Goal: Task Accomplishment & Management: Use online tool/utility

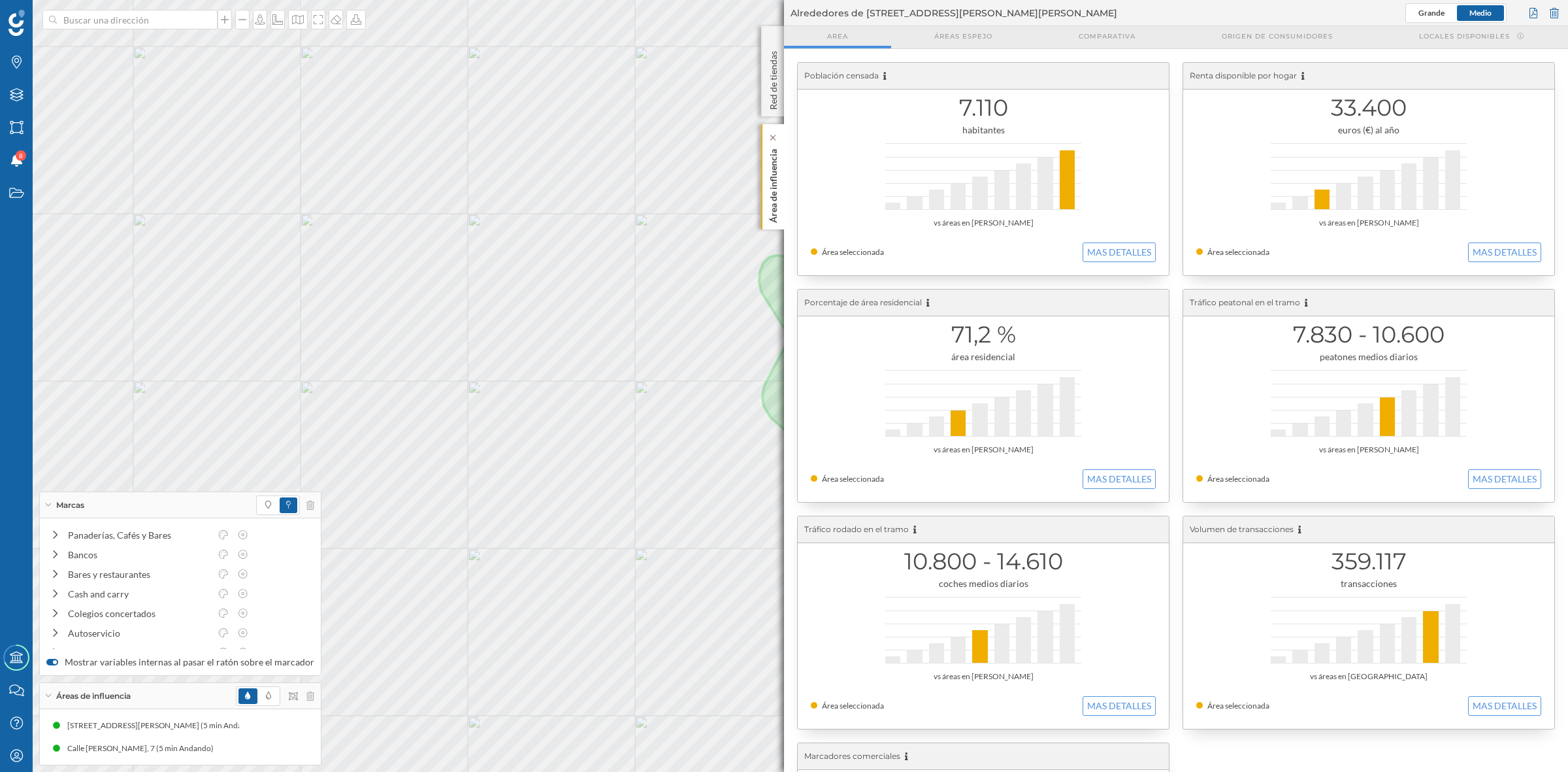
click at [779, 191] on p "Área de influencia" at bounding box center [773, 183] width 13 height 79
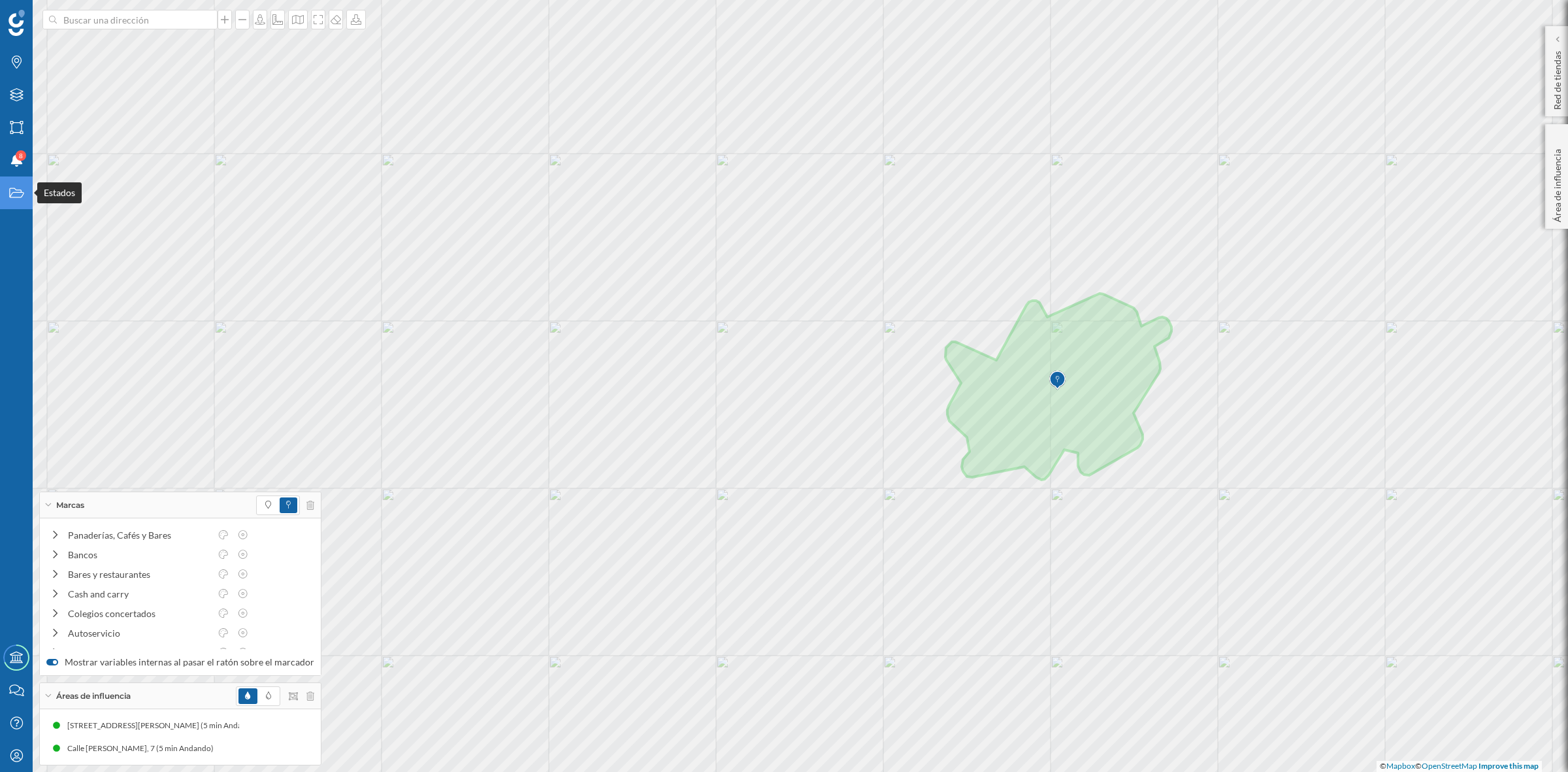
click at [13, 191] on icon "Estados" at bounding box center [16, 192] width 16 height 13
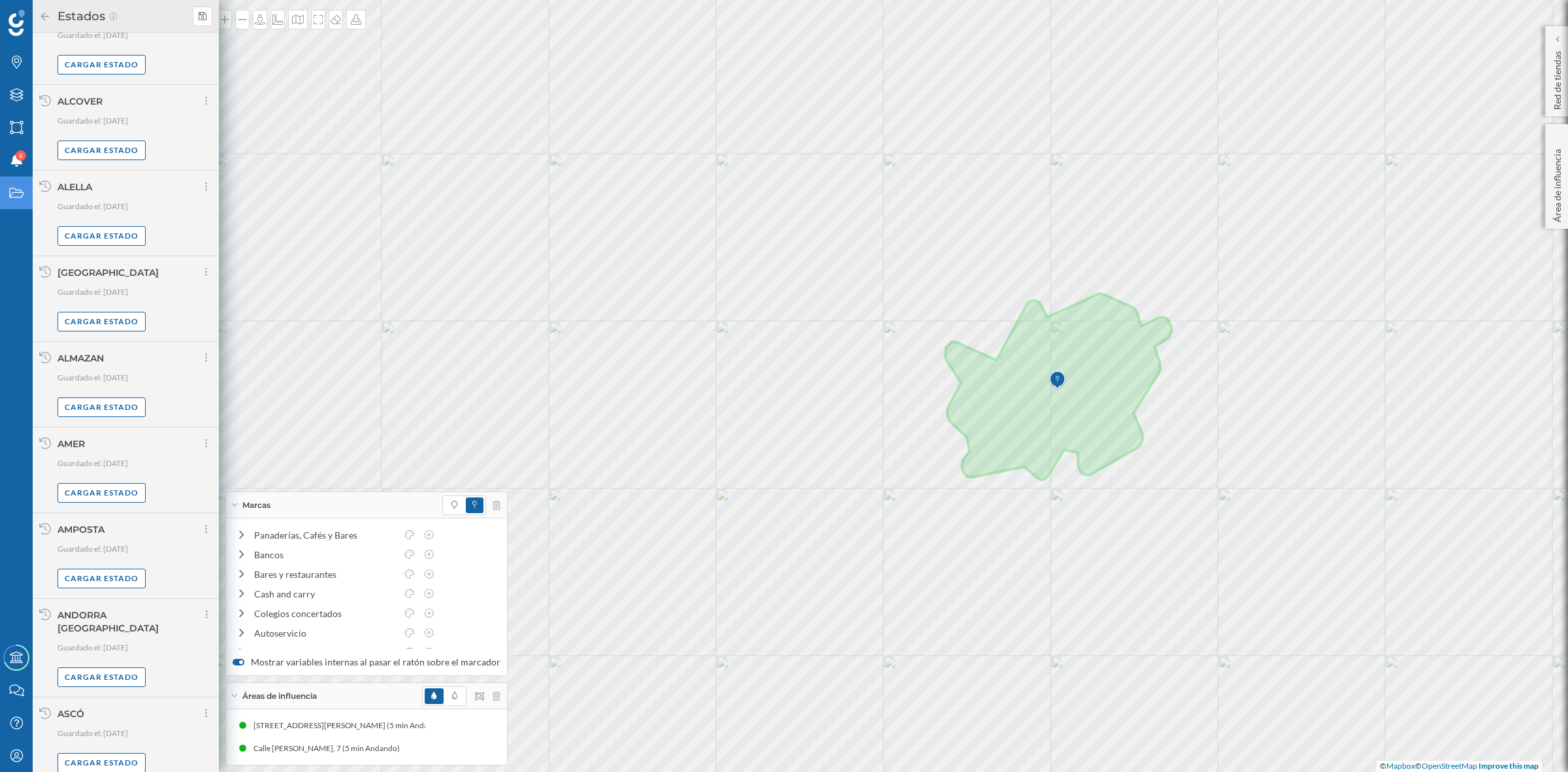
scroll to position [605, 0]
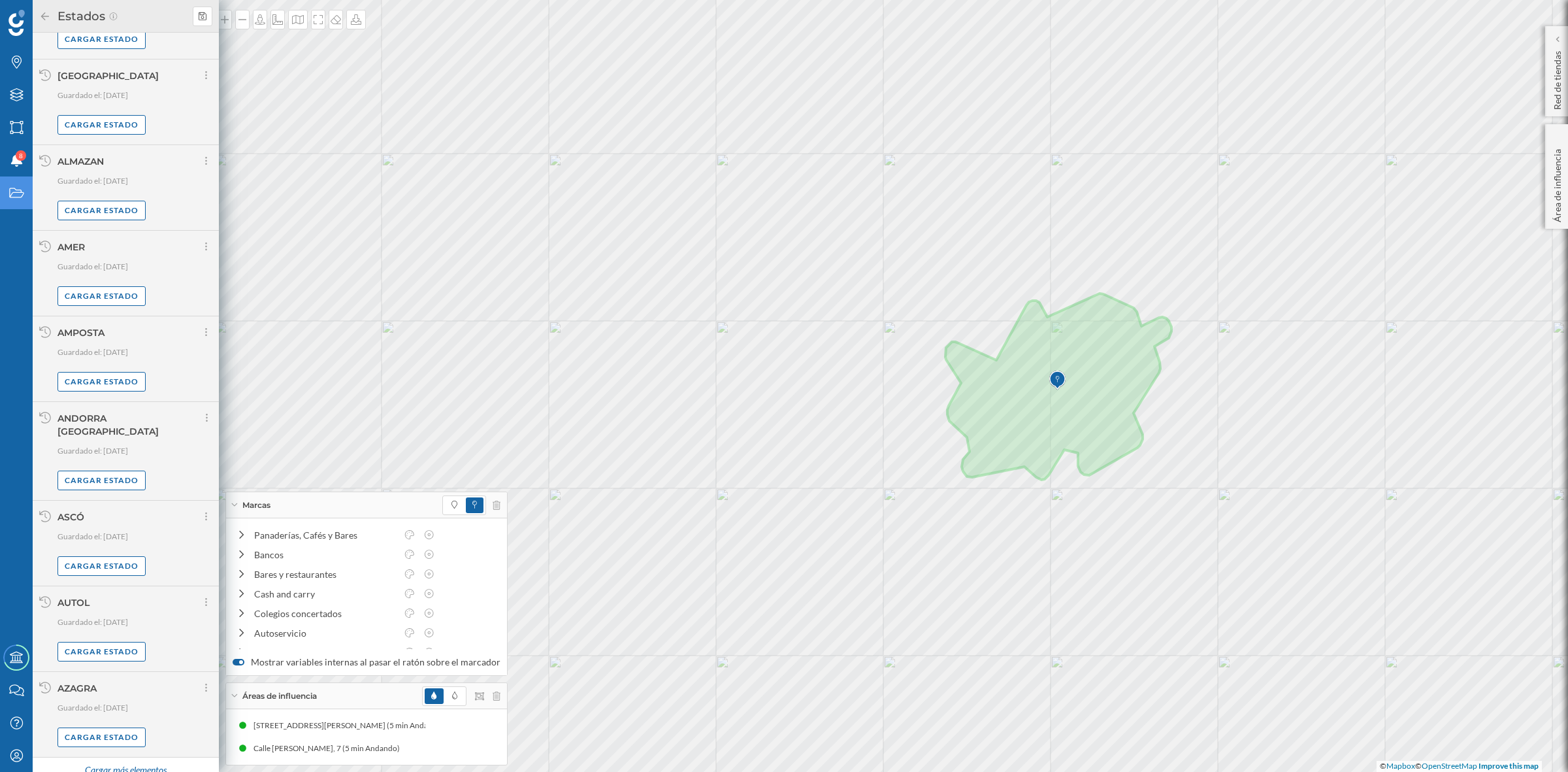
click at [112, 761] on div "Cargar más elementos" at bounding box center [125, 770] width 98 height 20
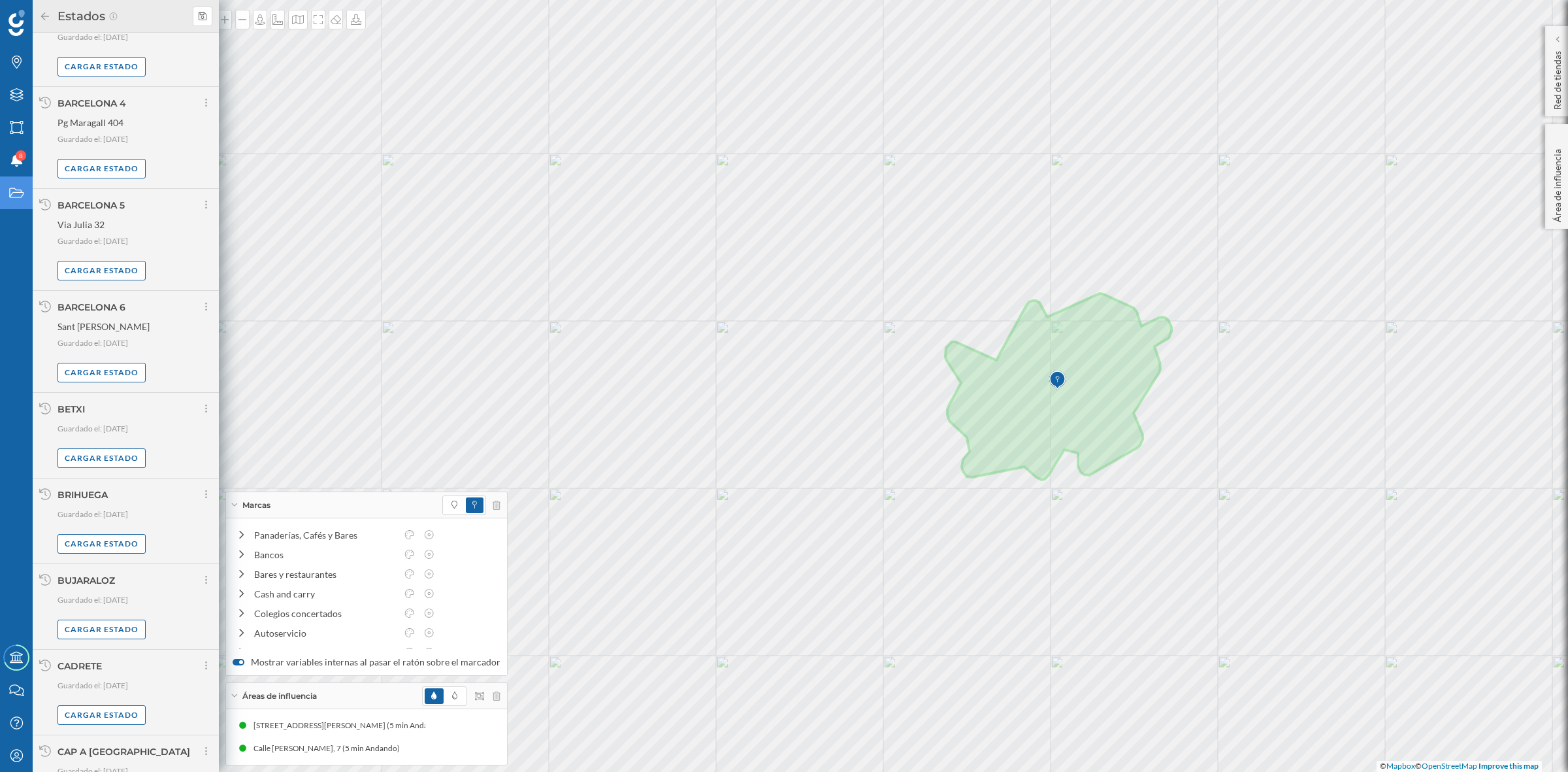
scroll to position [1991, 0]
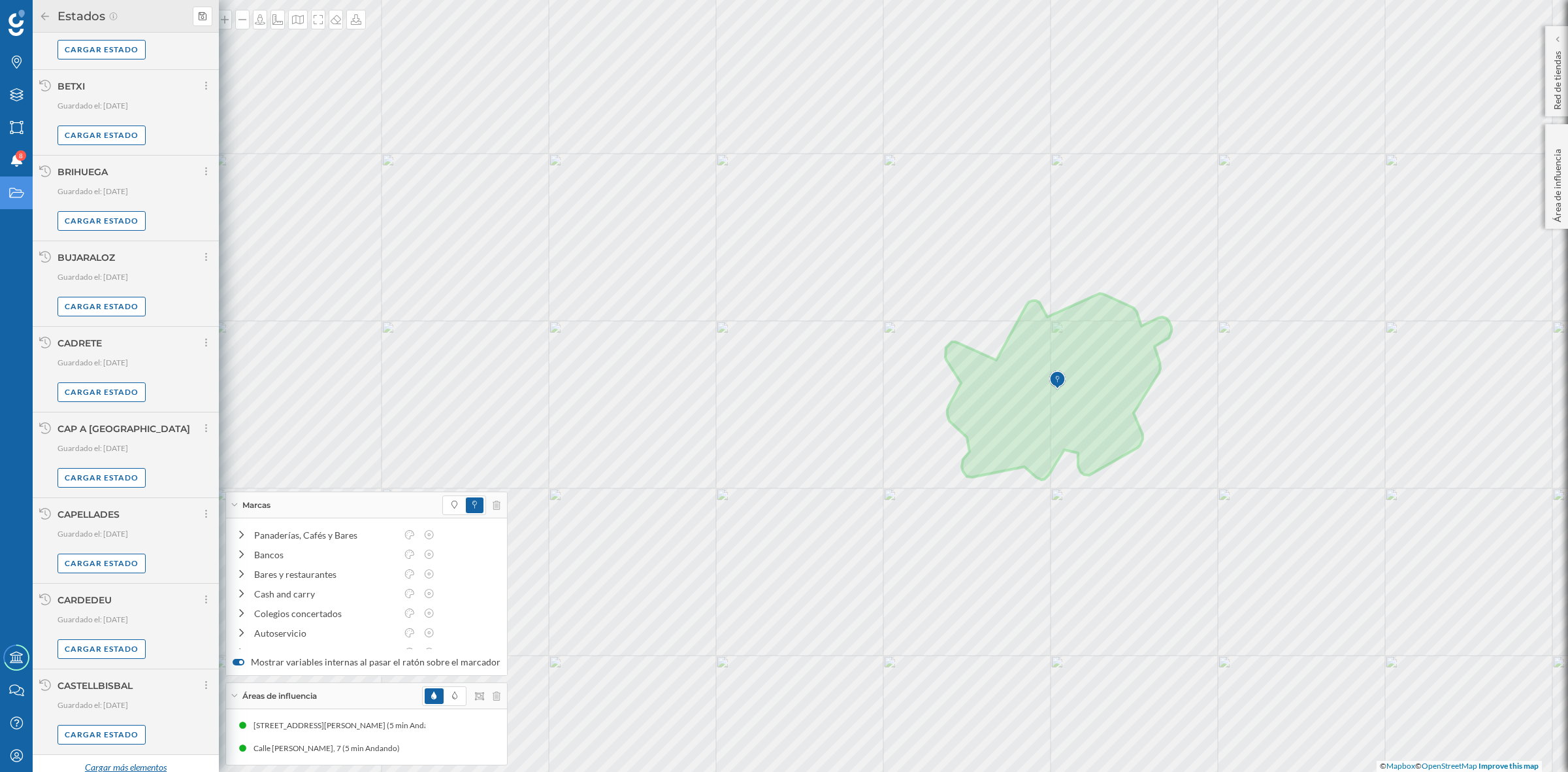
click at [112, 758] on div "Cargar más elementos" at bounding box center [125, 768] width 98 height 20
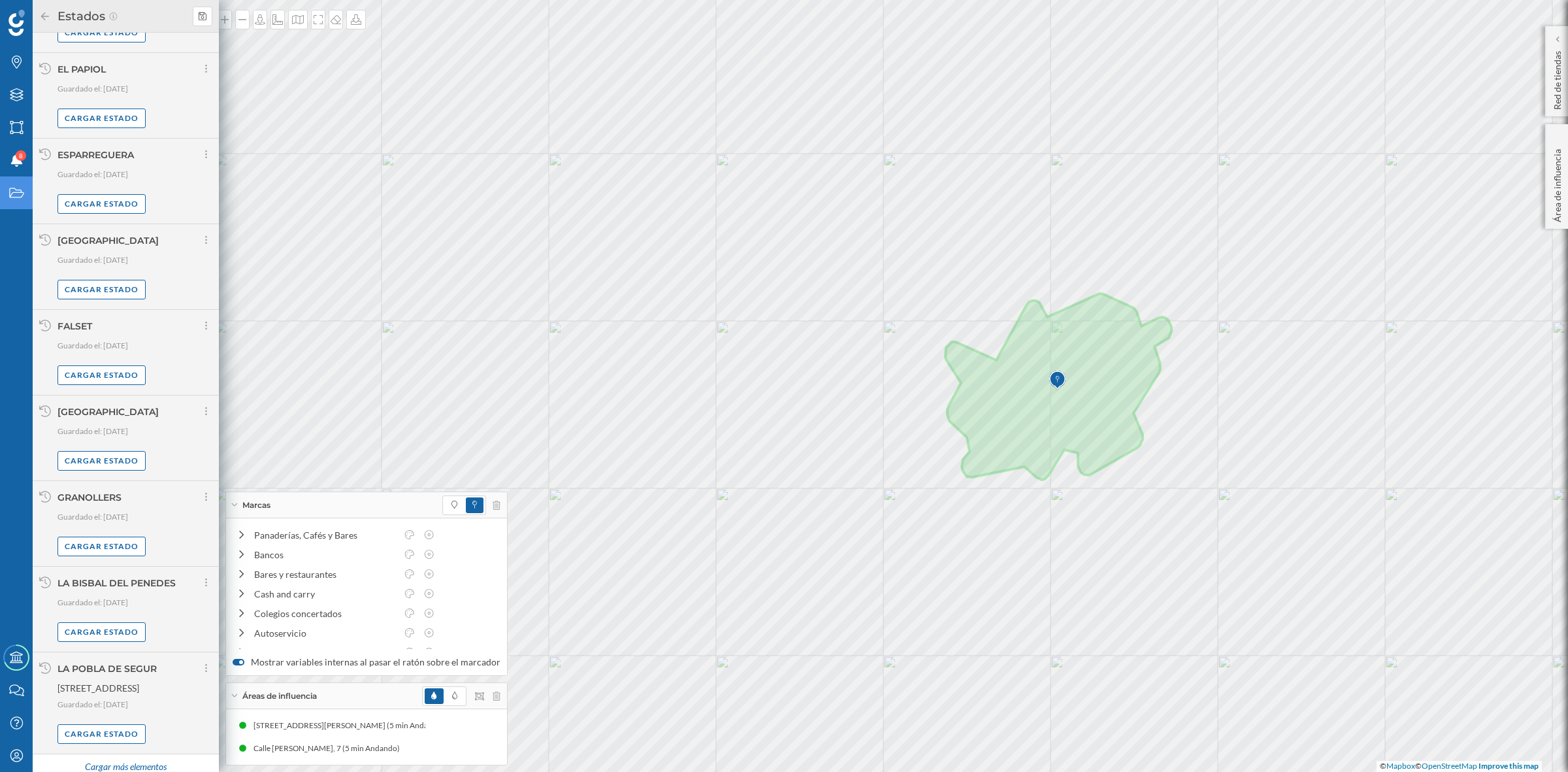
scroll to position [3353, 0]
click at [148, 759] on div "Cargar más elementos" at bounding box center [125, 766] width 98 height 20
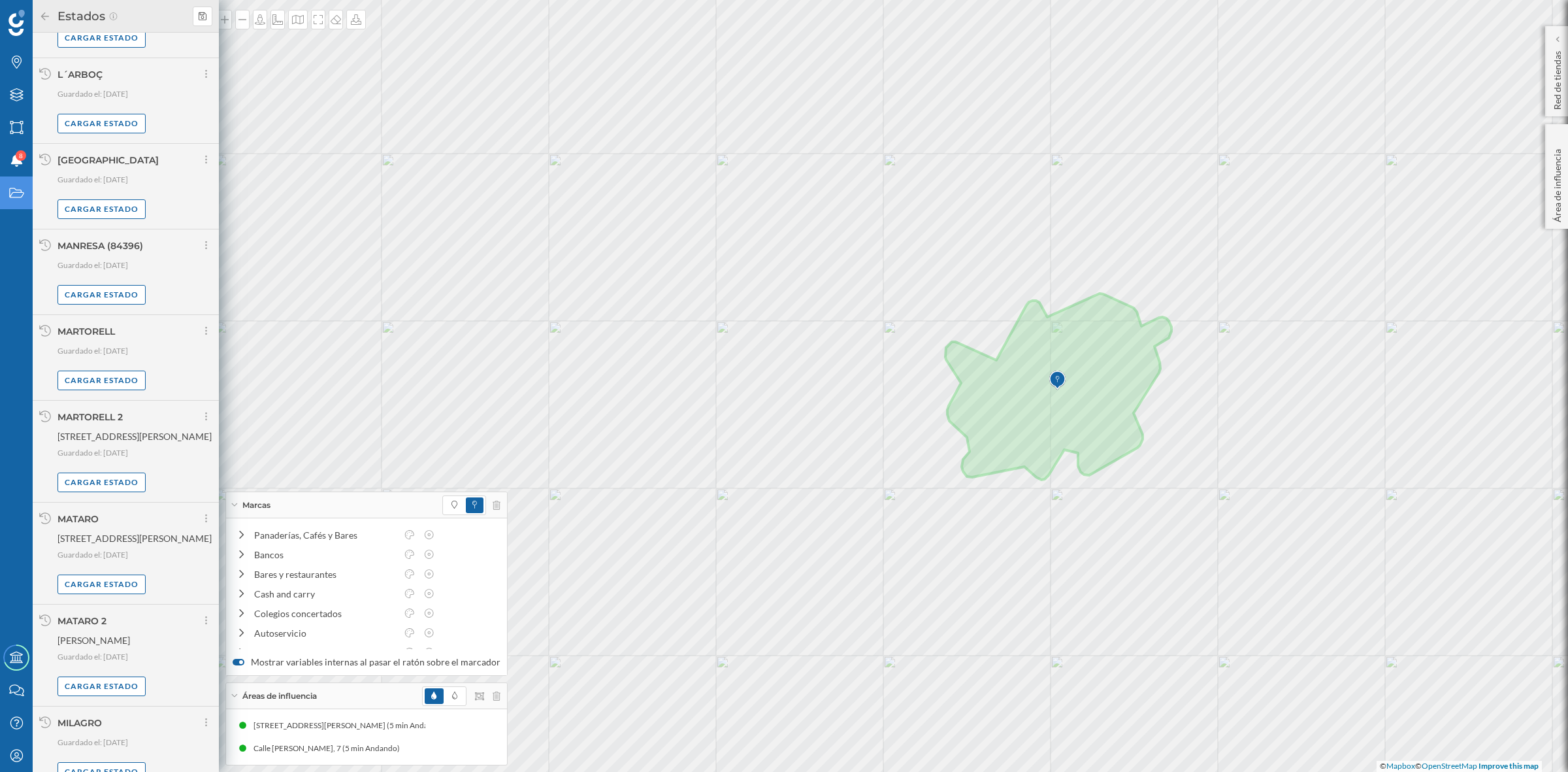
scroll to position [4706, 0]
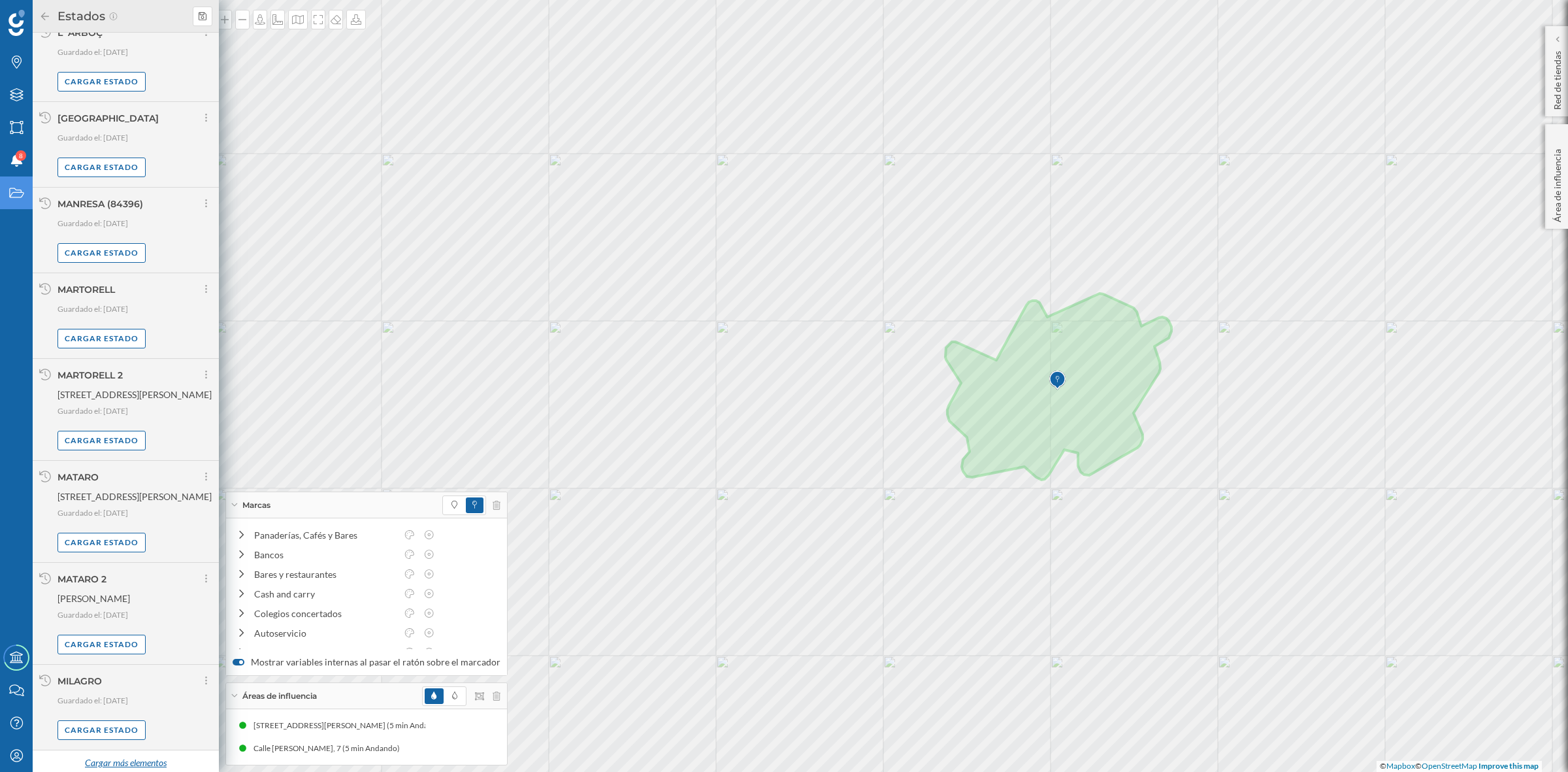
click at [112, 760] on div "Cargar más elementos" at bounding box center [125, 764] width 98 height 20
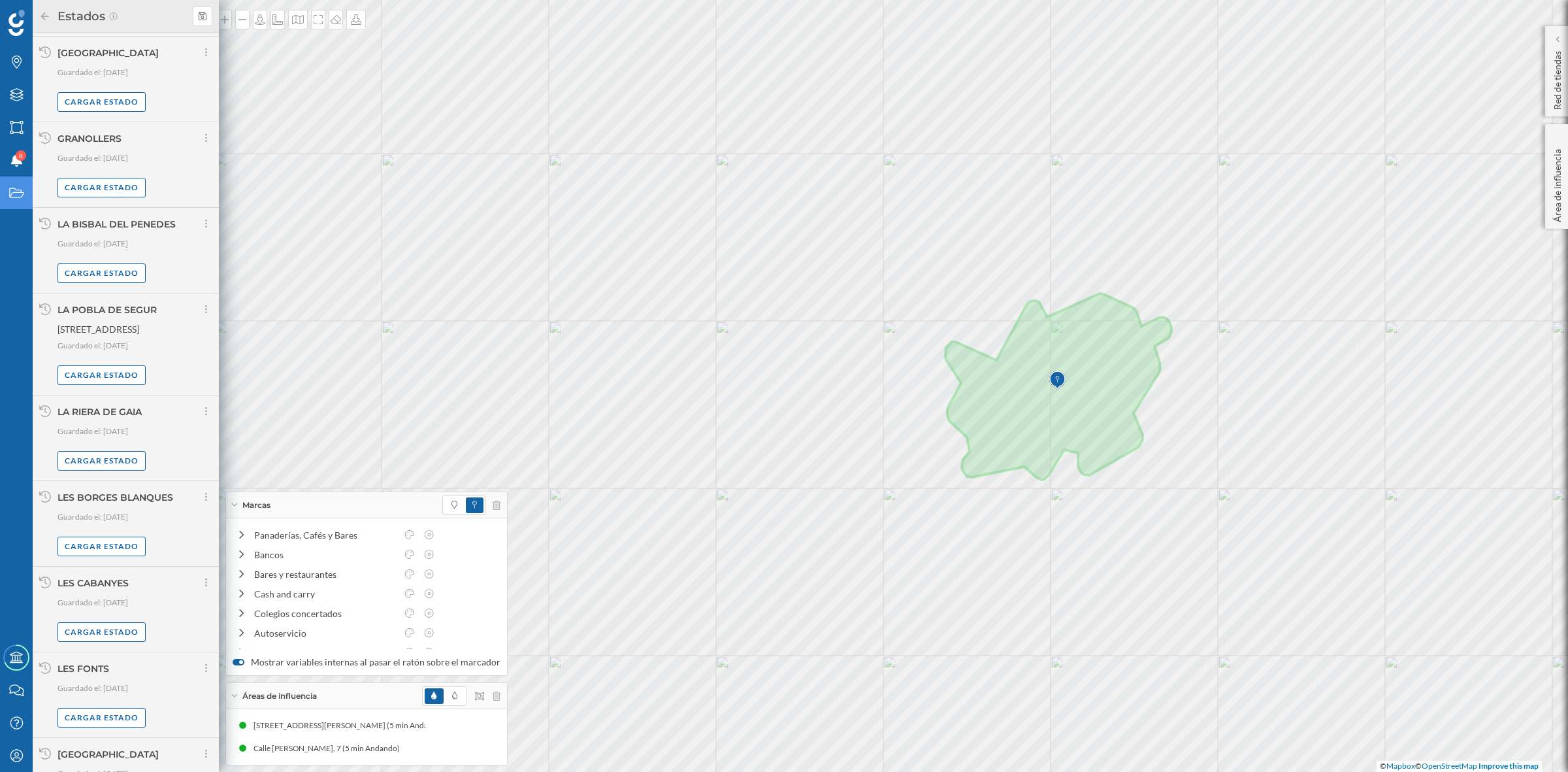
scroll to position [3398, 0]
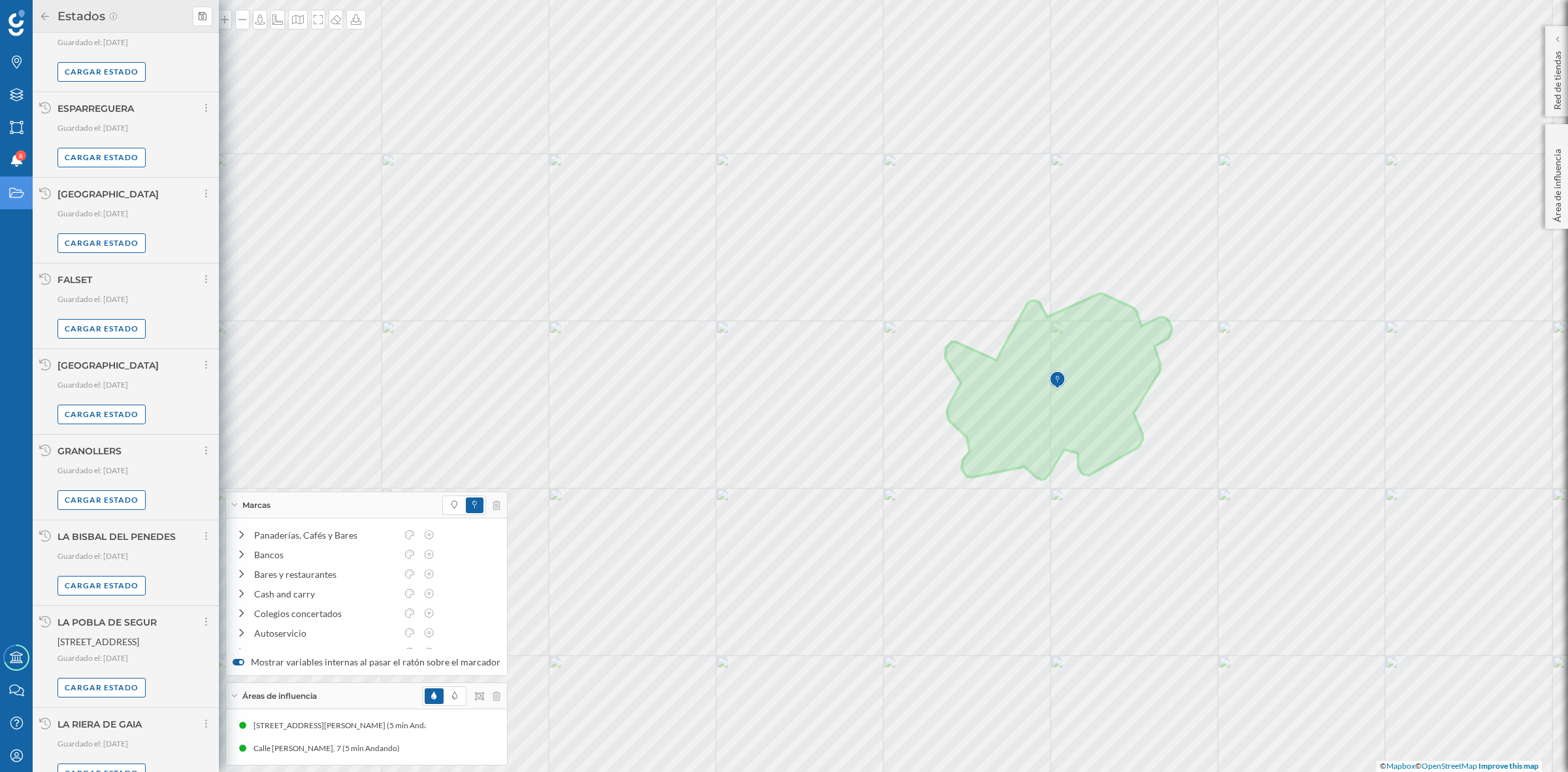
click at [41, 14] on icon at bounding box center [45, 17] width 12 height 9
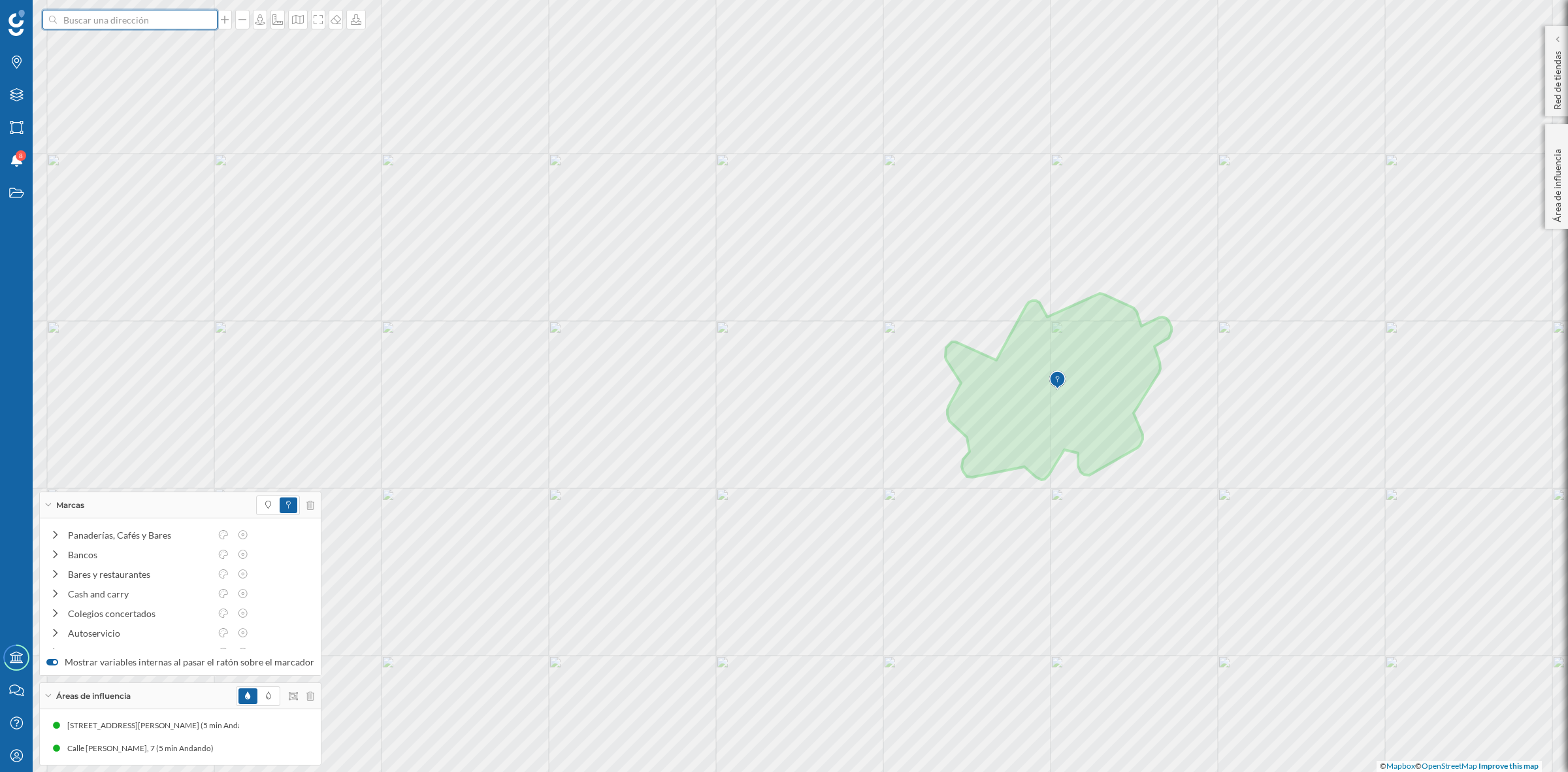
click at [136, 28] on input at bounding box center [130, 20] width 146 height 20
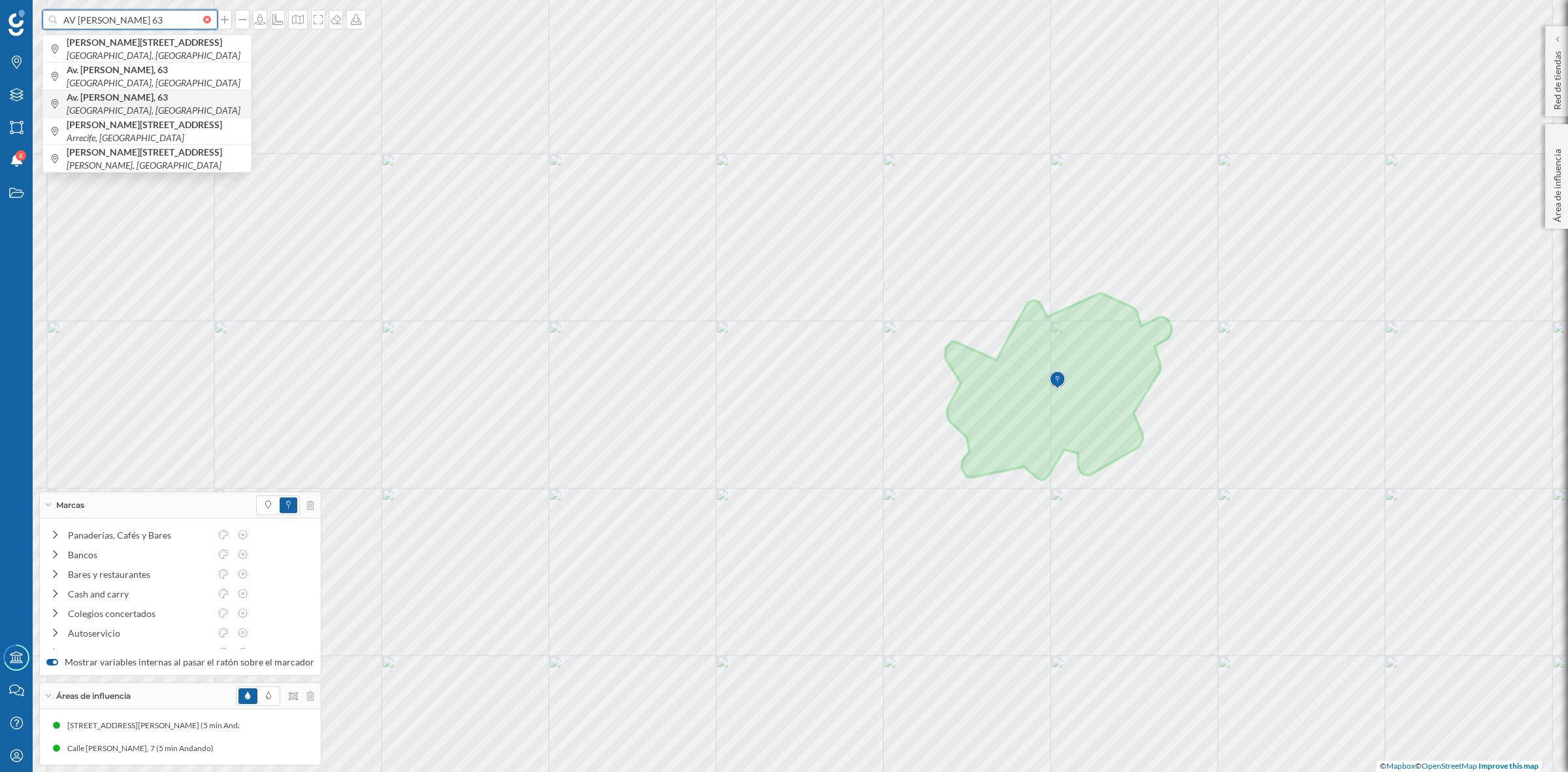
type input "AV [PERSON_NAME] 63"
click at [119, 103] on b "Av. [PERSON_NAME], 63" at bounding box center [118, 97] width 104 height 11
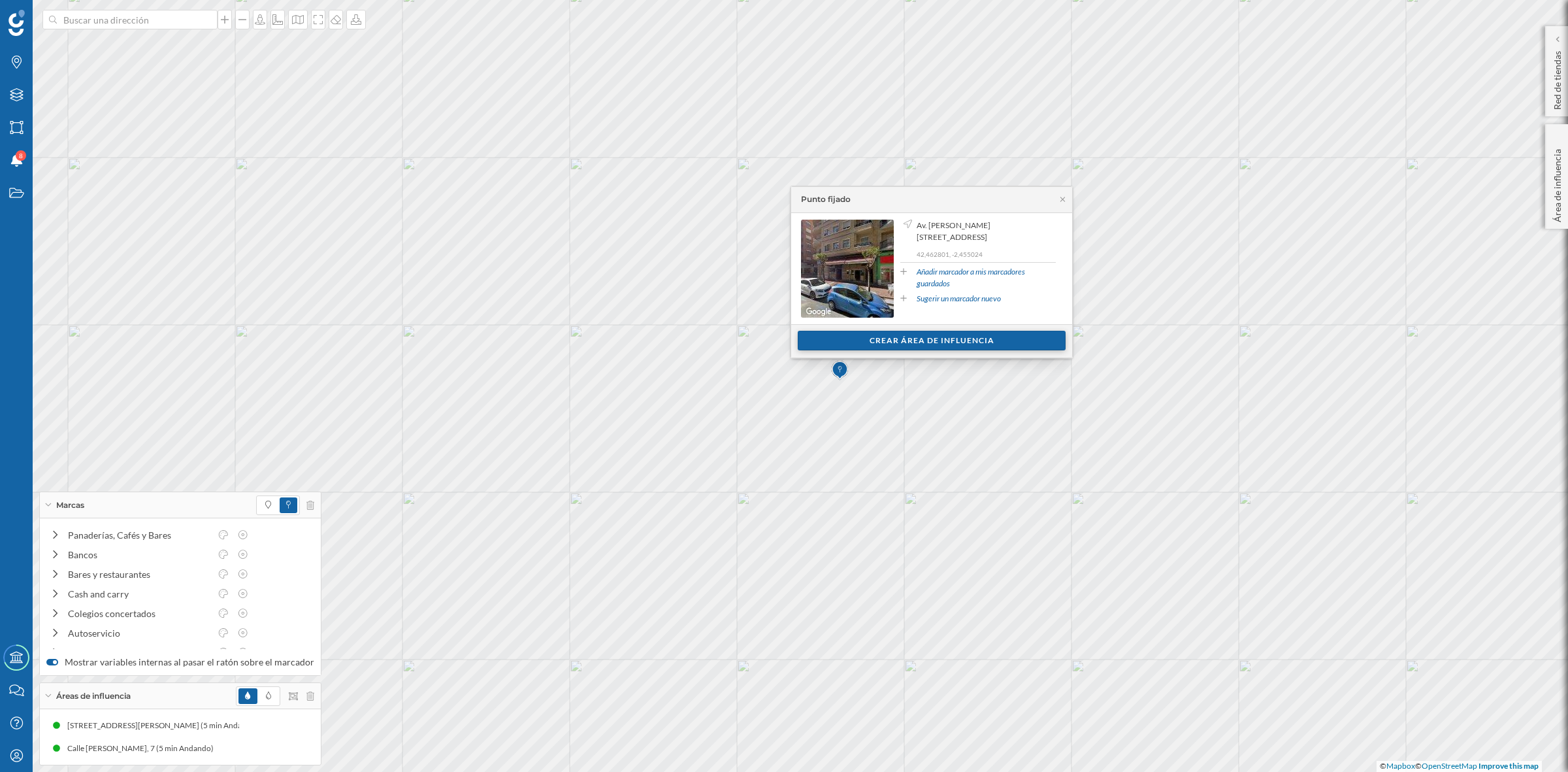
click at [909, 338] on div "Crear área de influencia" at bounding box center [931, 341] width 268 height 20
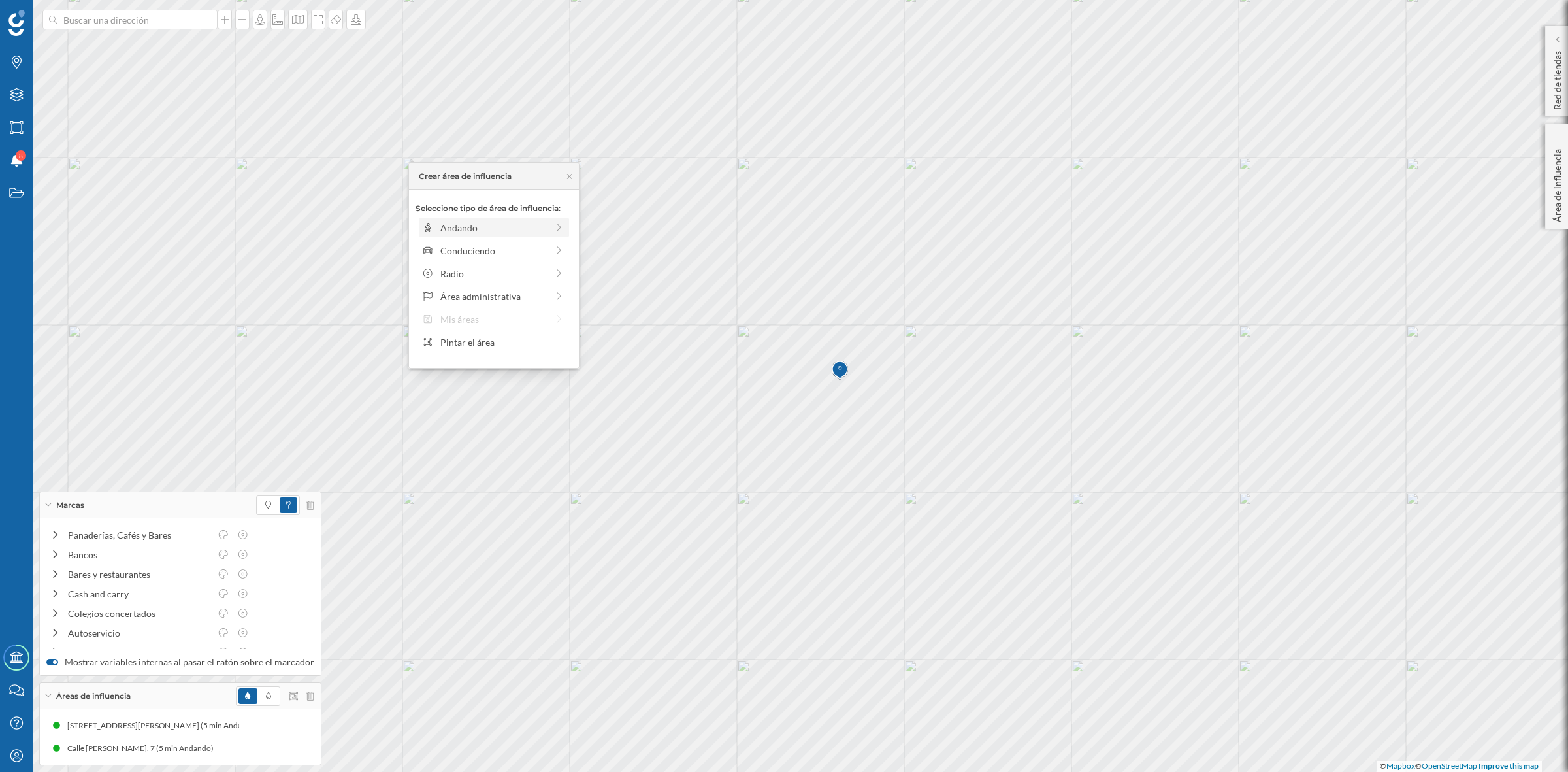
click at [484, 224] on div "Andando" at bounding box center [493, 228] width 106 height 14
drag, startPoint x: 430, startPoint y: 244, endPoint x: 446, endPoint y: 243, distance: 16.0
click at [446, 243] on div at bounding box center [445, 245] width 13 height 13
click at [502, 326] on div "Crear área de influencia" at bounding box center [493, 321] width 157 height 20
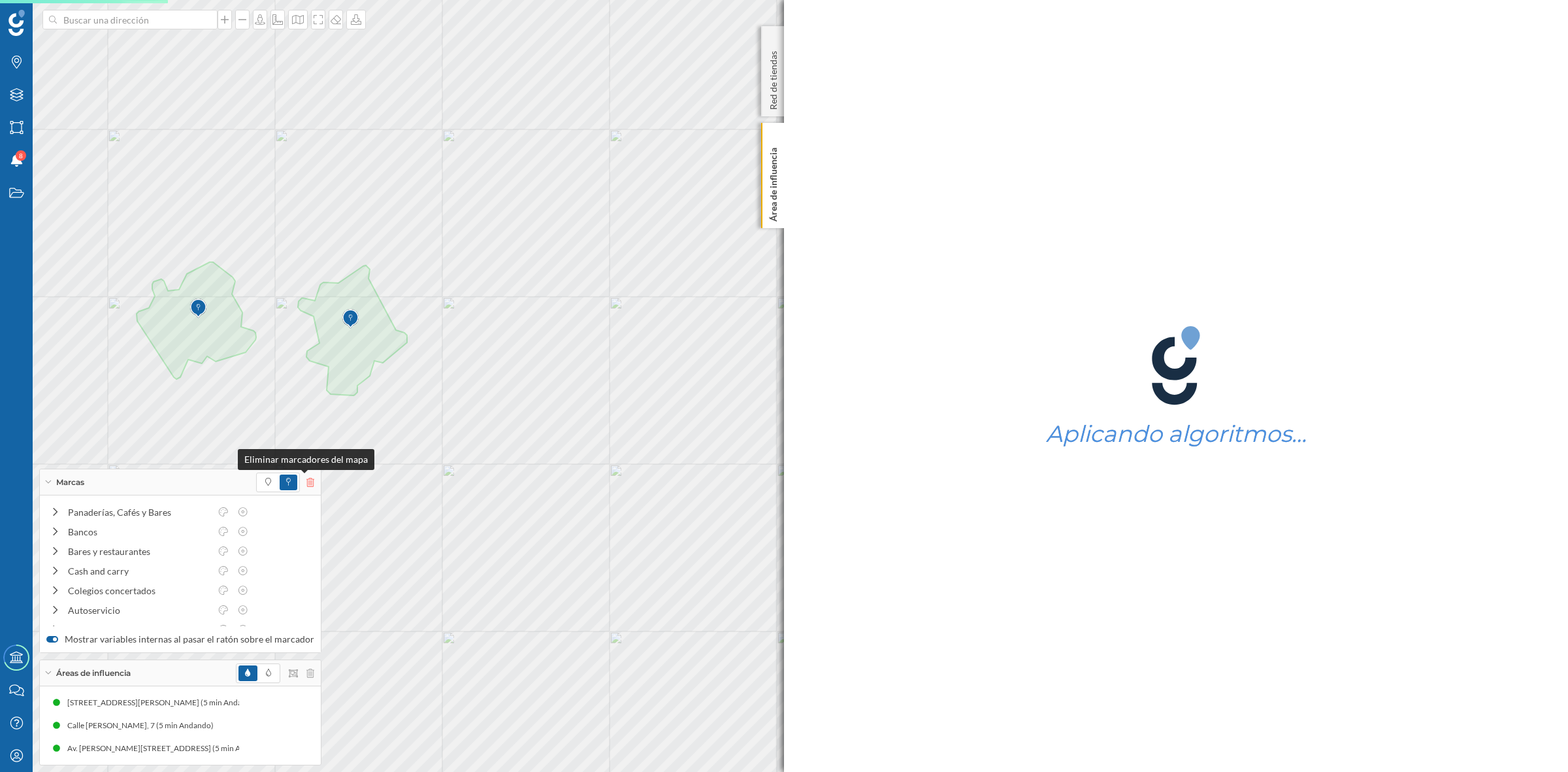
click at [307, 482] on icon at bounding box center [310, 482] width 7 height 9
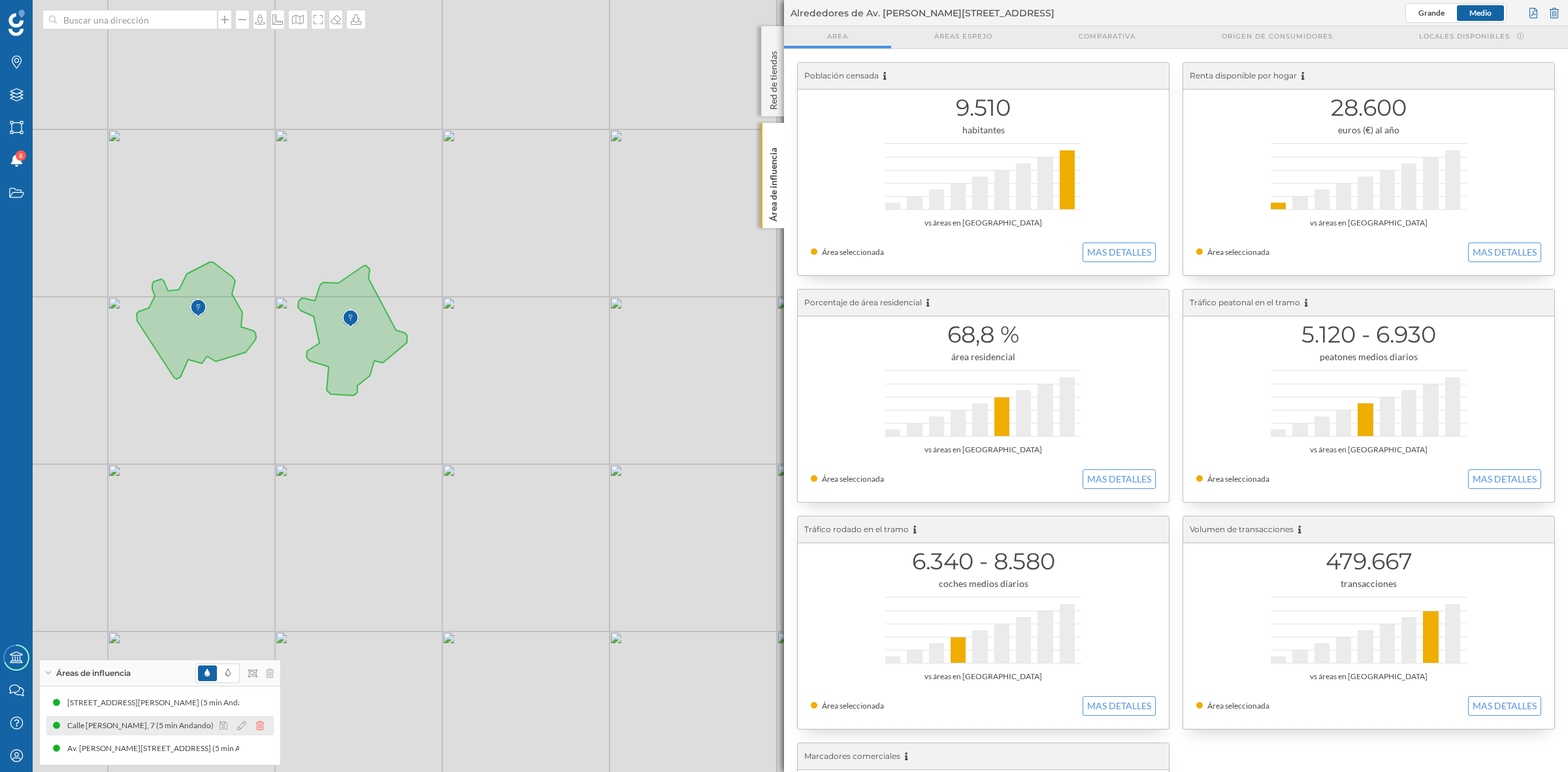
click at [259, 727] on icon at bounding box center [260, 725] width 7 height 9
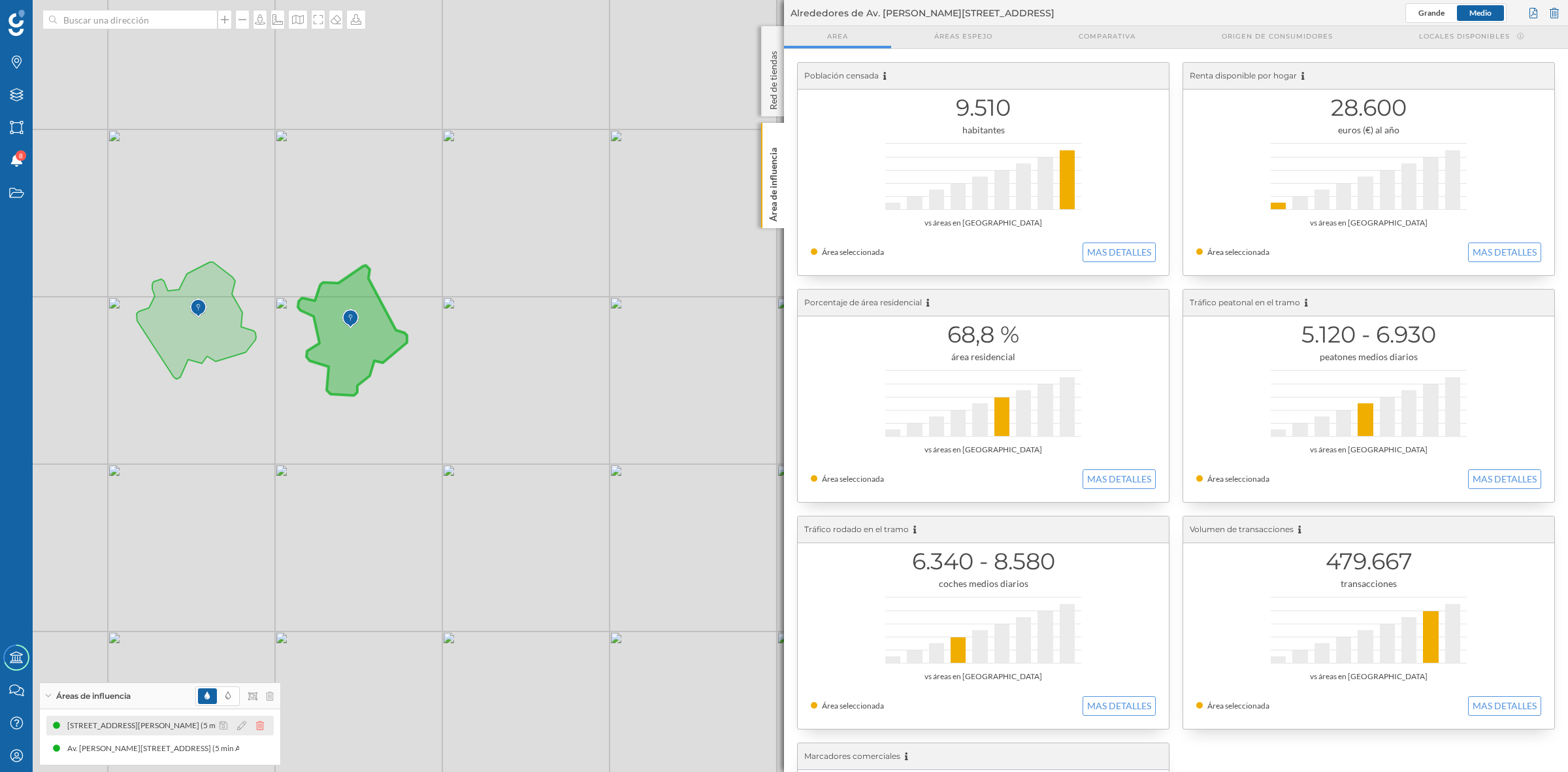
click at [256, 721] on icon at bounding box center [260, 725] width 7 height 9
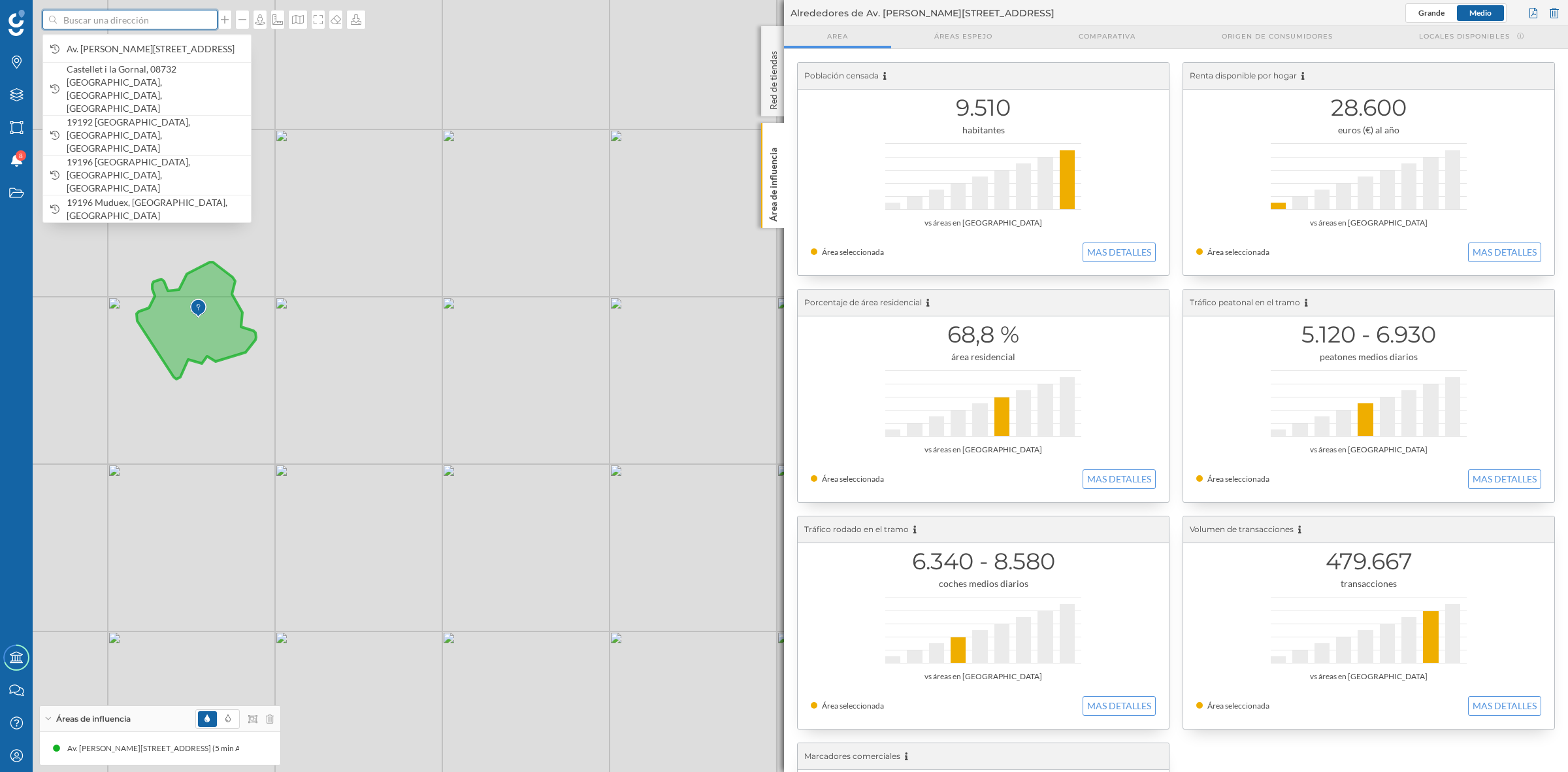
click at [76, 20] on input at bounding box center [130, 20] width 146 height 20
click at [16, 190] on icon "Estados" at bounding box center [16, 192] width 16 height 13
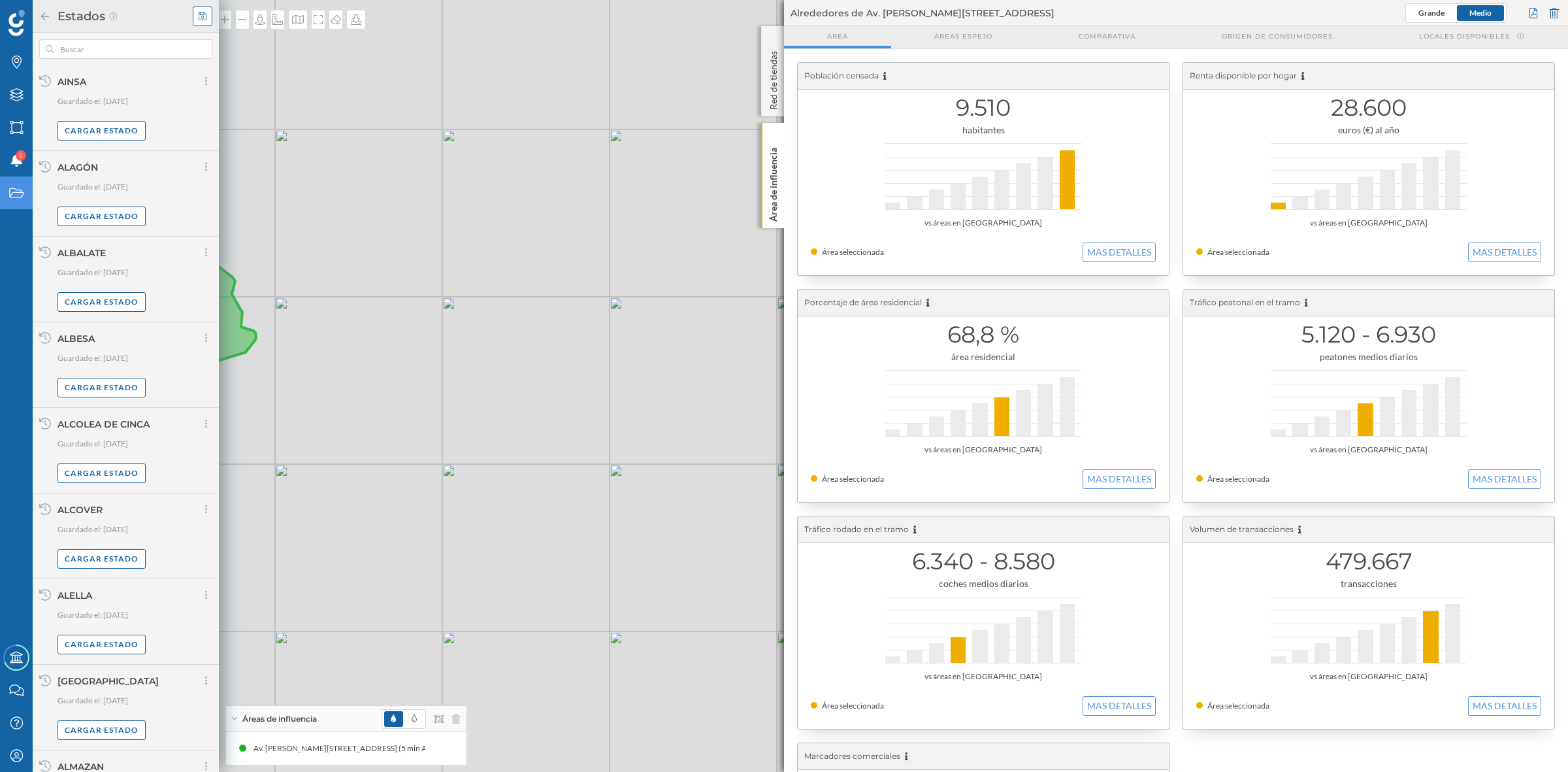
click at [205, 12] on icon at bounding box center [202, 17] width 7 height 9
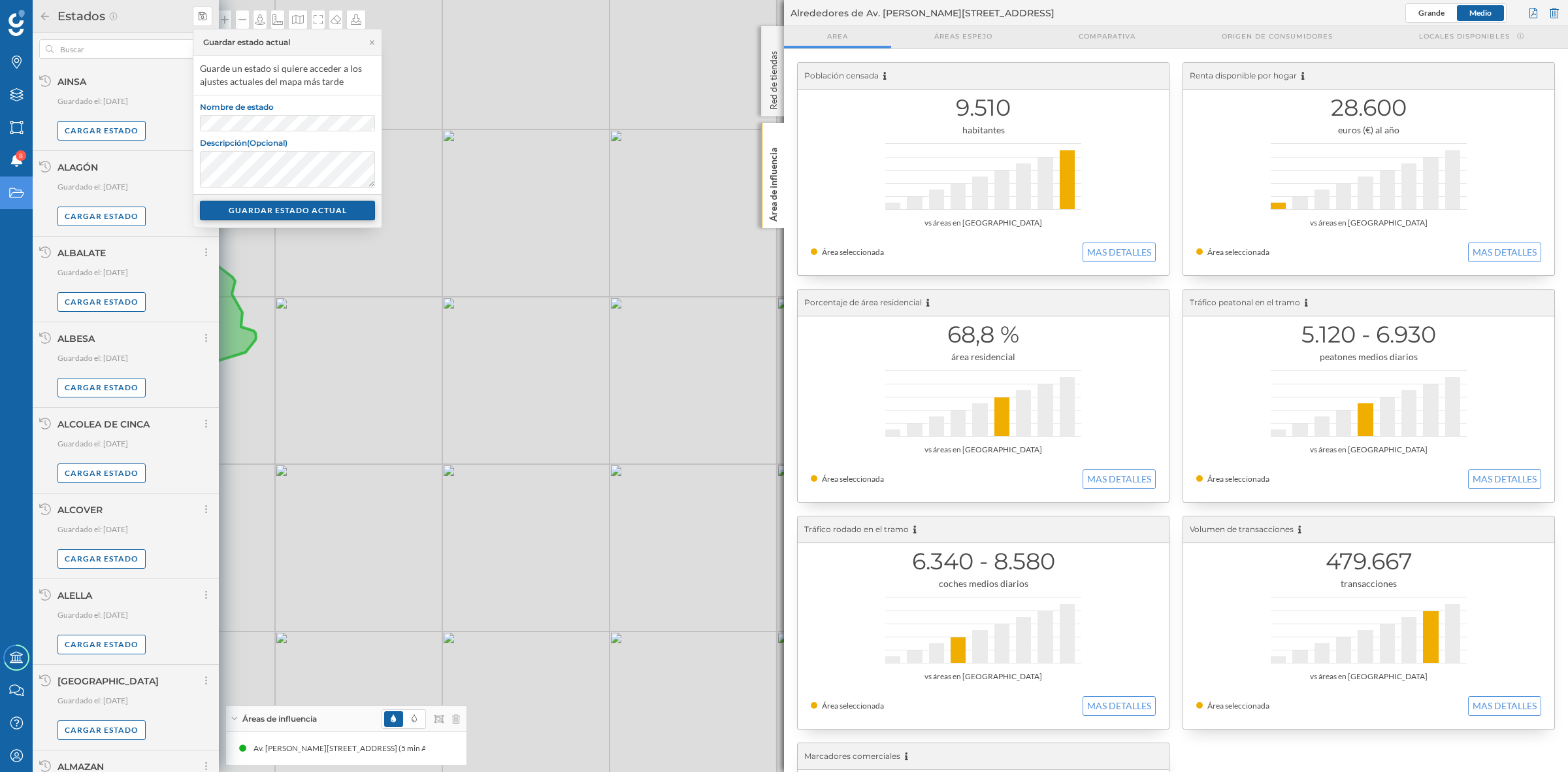
click at [282, 211] on div "GUARDAR ESTADO ACTUAL" at bounding box center [288, 211] width 175 height 20
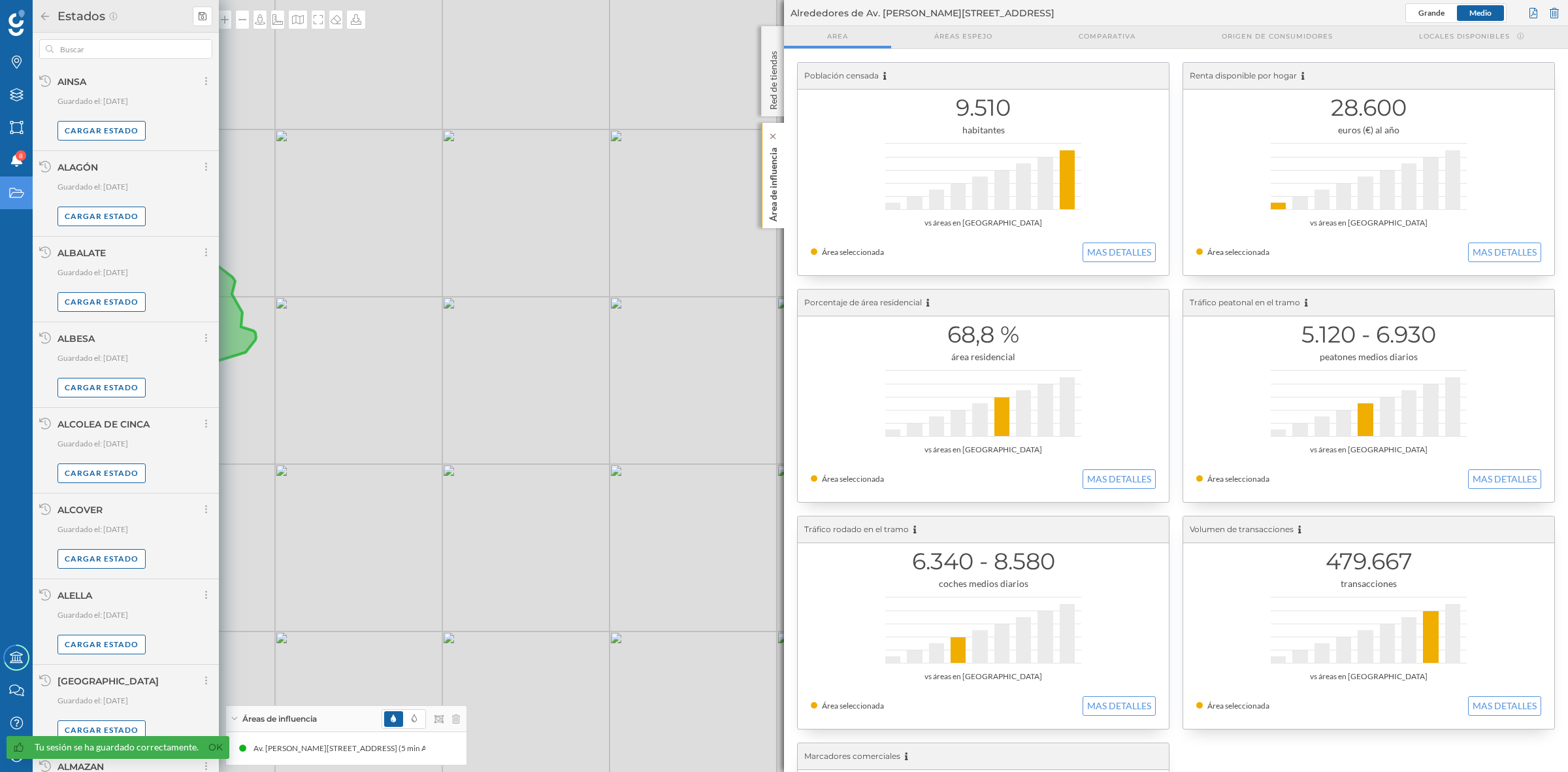
click at [765, 200] on div "Área de influencia" at bounding box center [772, 176] width 23 height 105
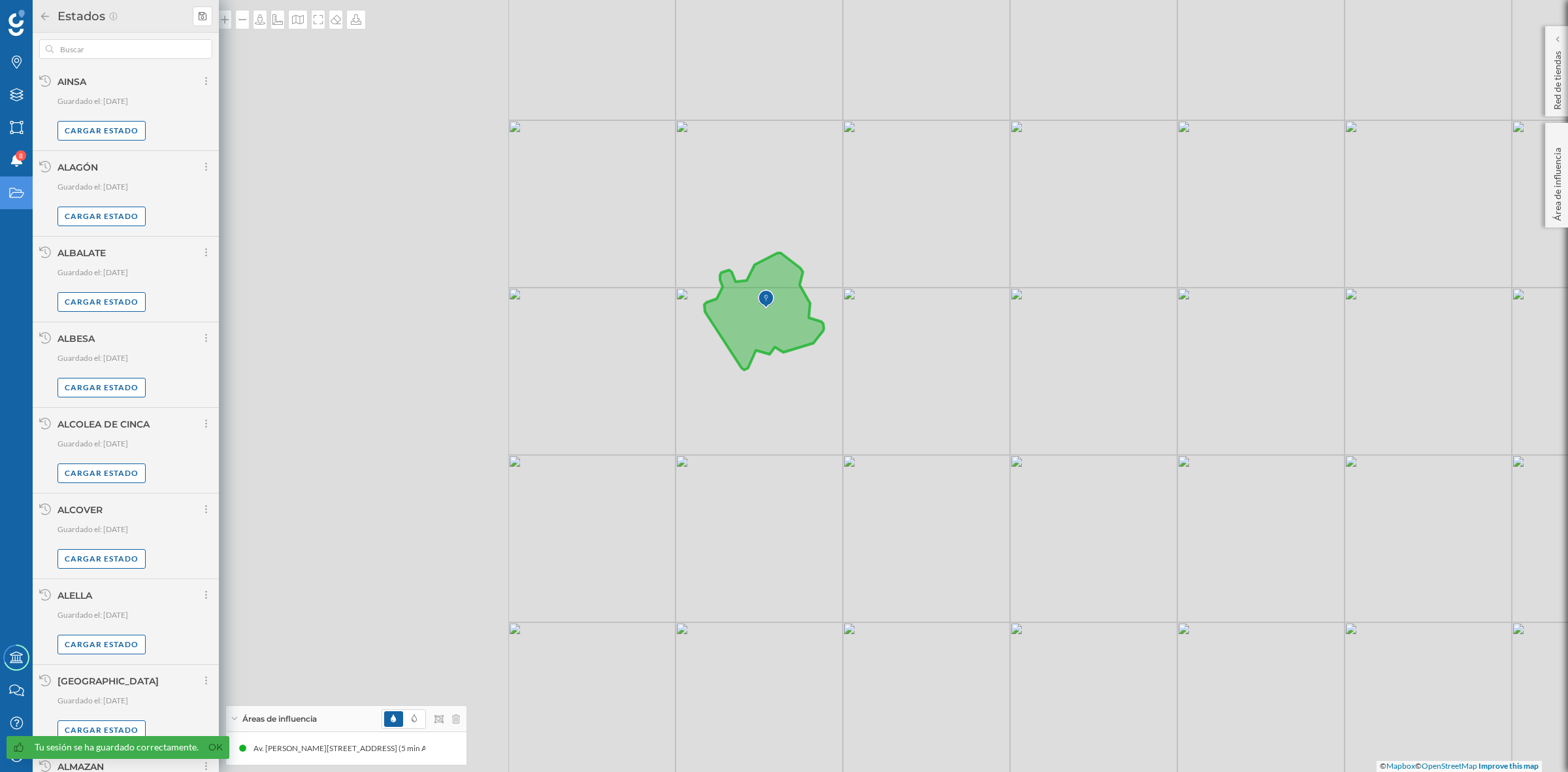
drag, startPoint x: 1006, startPoint y: 341, endPoint x: 1213, endPoint y: 341, distance: 207.0
click at [1213, 341] on div "© Mapbox © OpenStreetMap Improve this map" at bounding box center [784, 386] width 1568 height 772
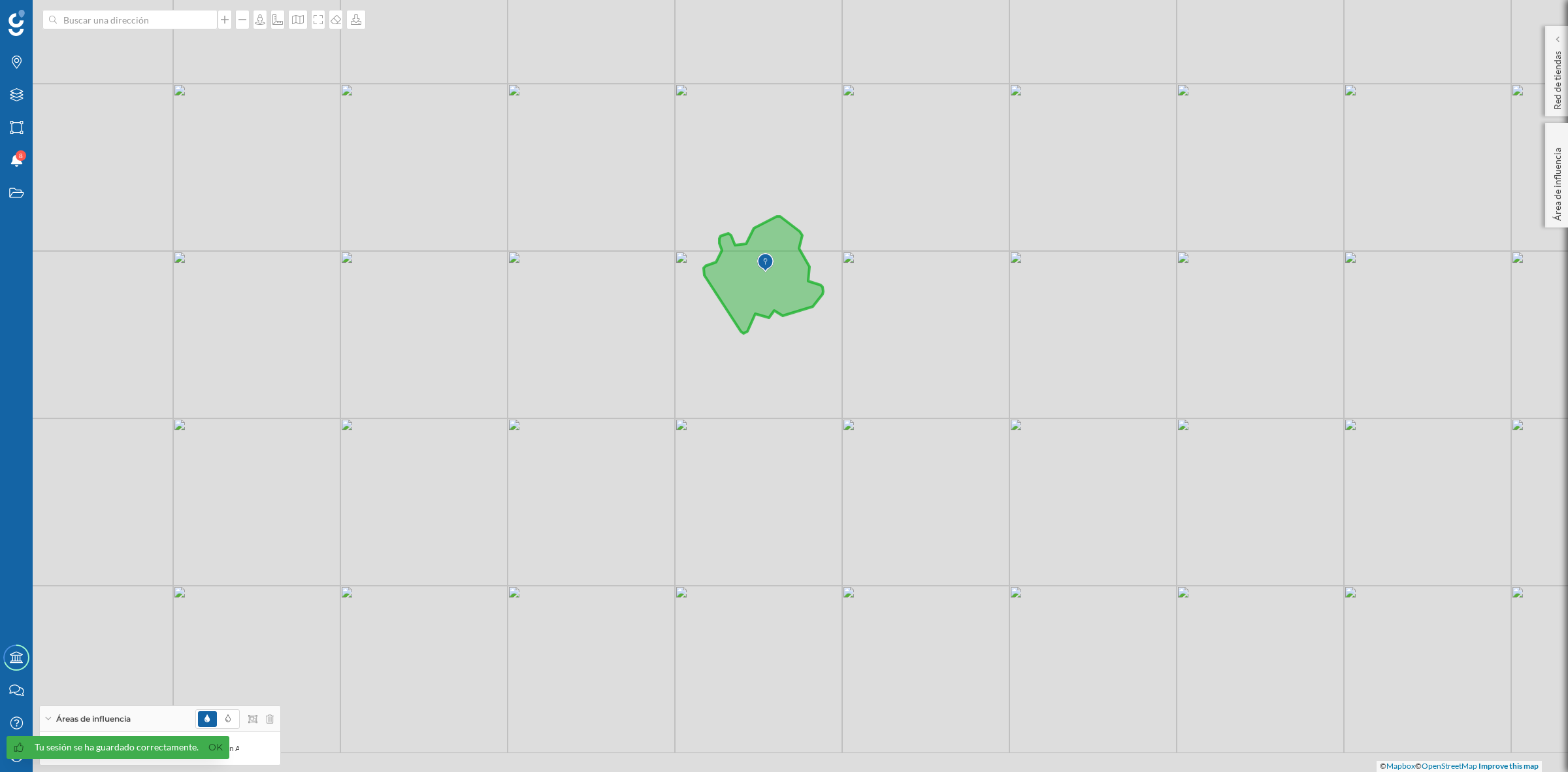
drag, startPoint x: 795, startPoint y: 401, endPoint x: 794, endPoint y: 364, distance: 37.0
click at [794, 364] on div "© Mapbox © OpenStreetMap Improve this map" at bounding box center [784, 386] width 1568 height 772
click at [18, 66] on icon at bounding box center [16, 62] width 10 height 13
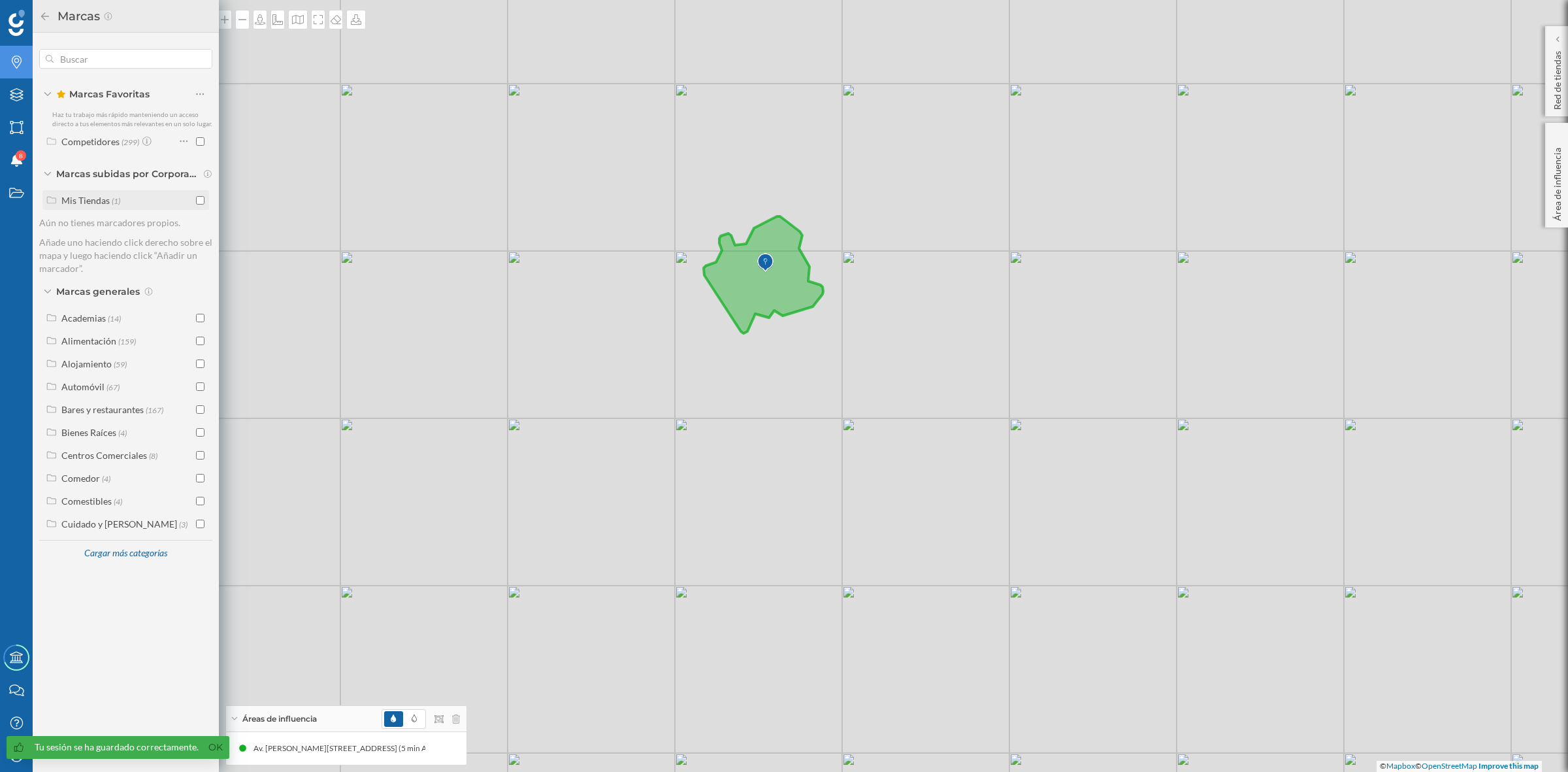
click at [196, 200] on input "checkbox" at bounding box center [199, 200] width 8 height 8
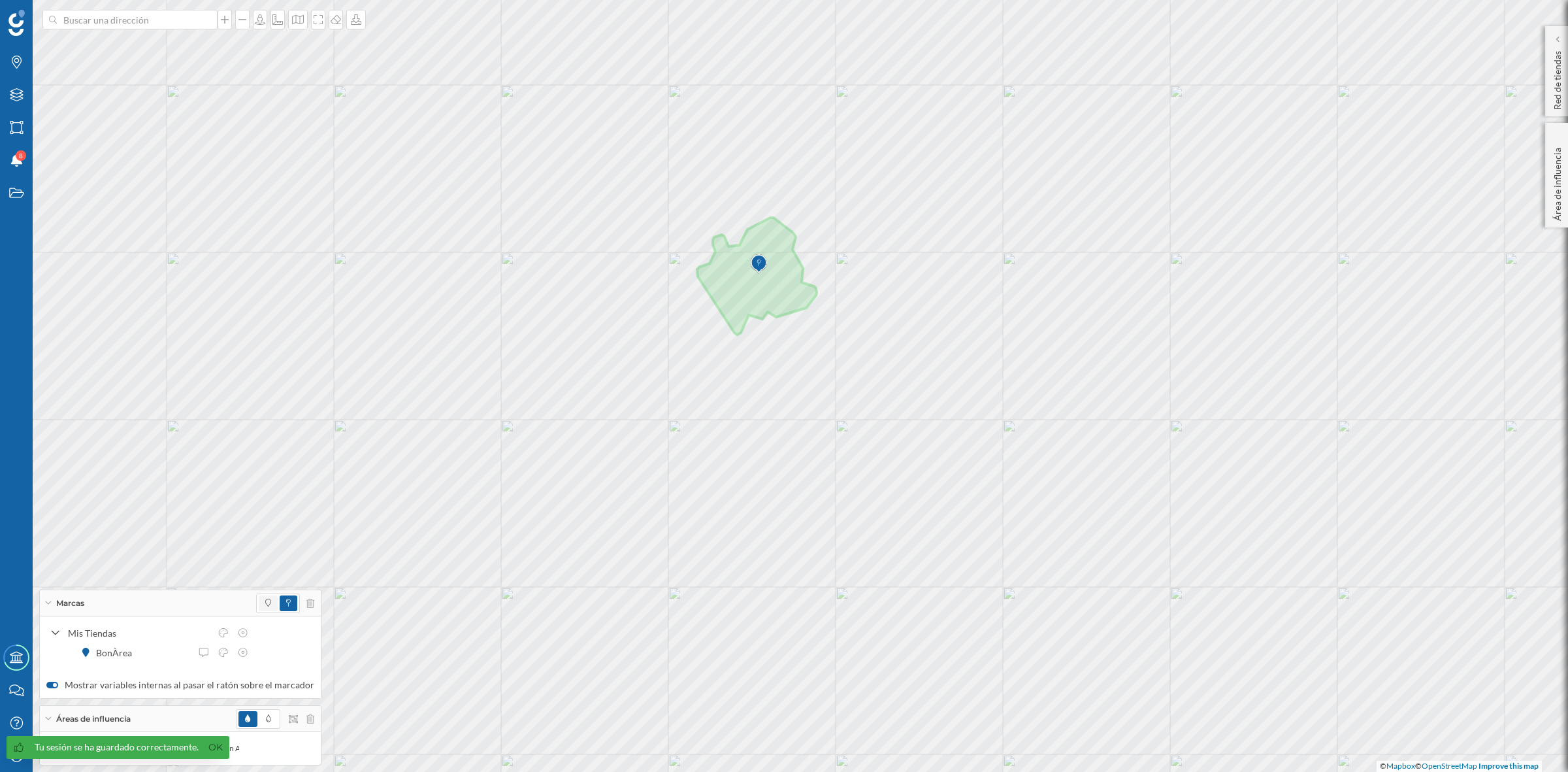
click at [267, 597] on span at bounding box center [268, 603] width 19 height 16
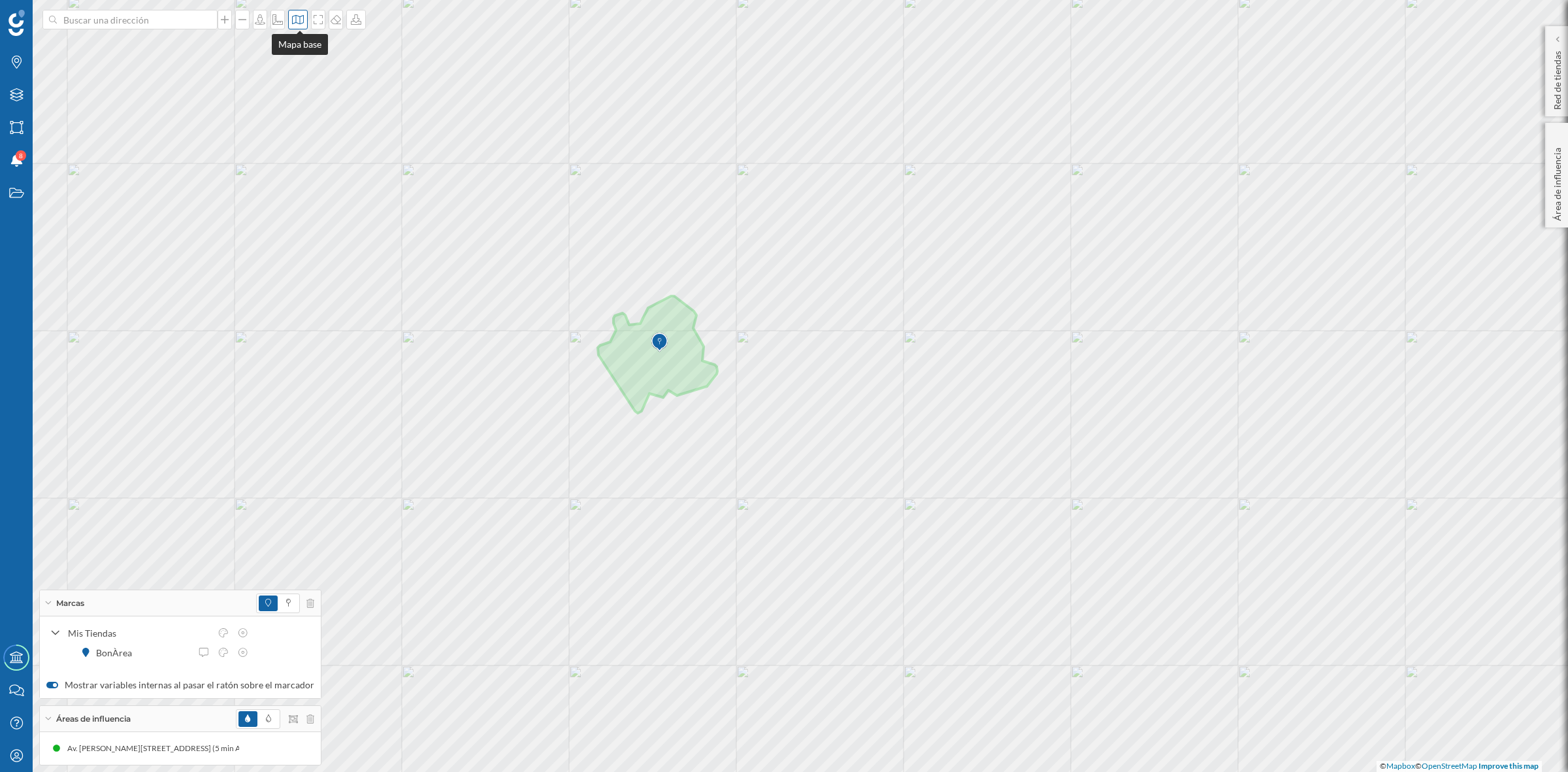
click at [292, 23] on icon at bounding box center [298, 20] width 13 height 11
click at [325, 185] on img at bounding box center [317, 183] width 39 height 46
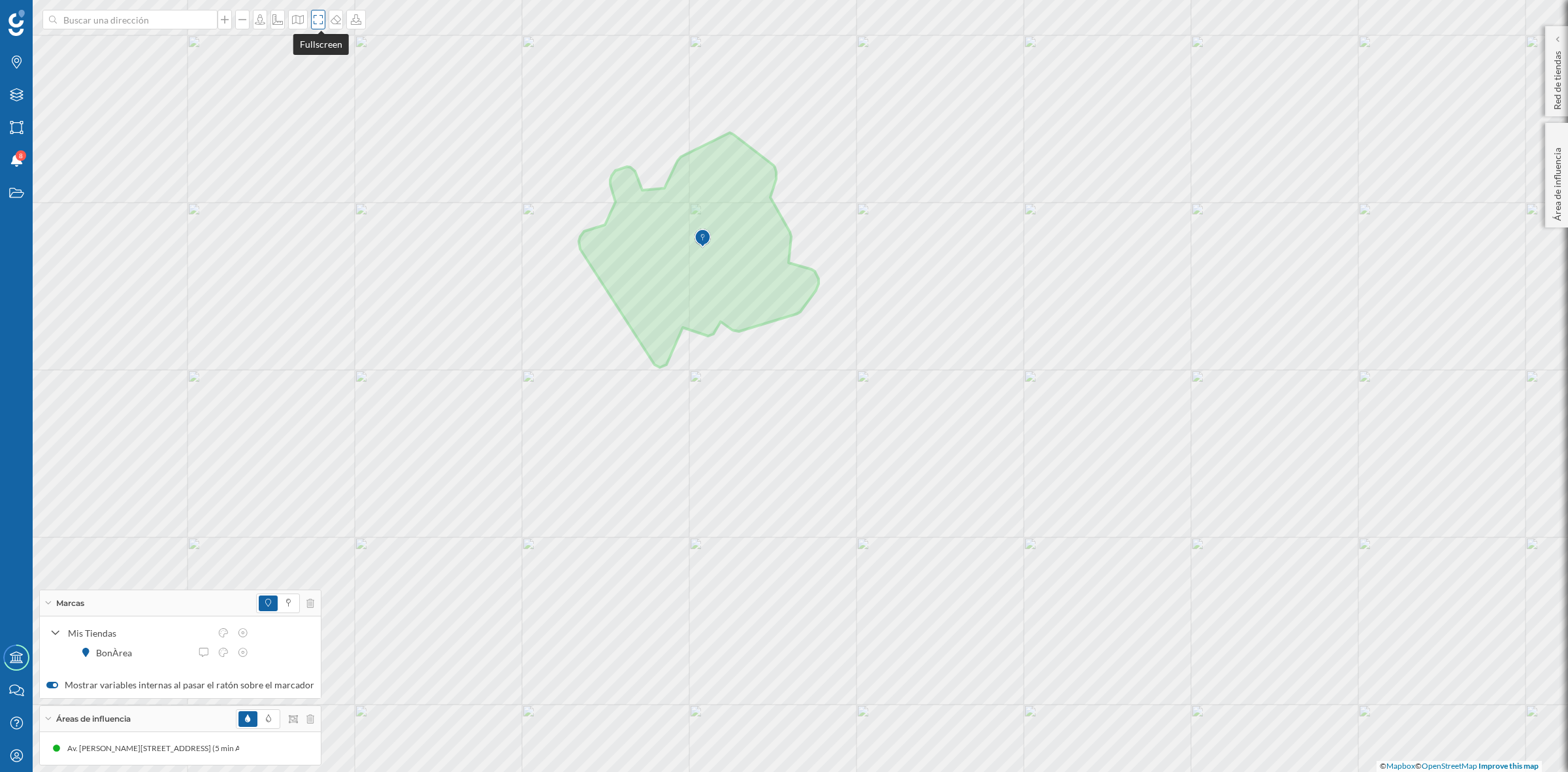
click at [323, 26] on div at bounding box center [318, 20] width 14 height 20
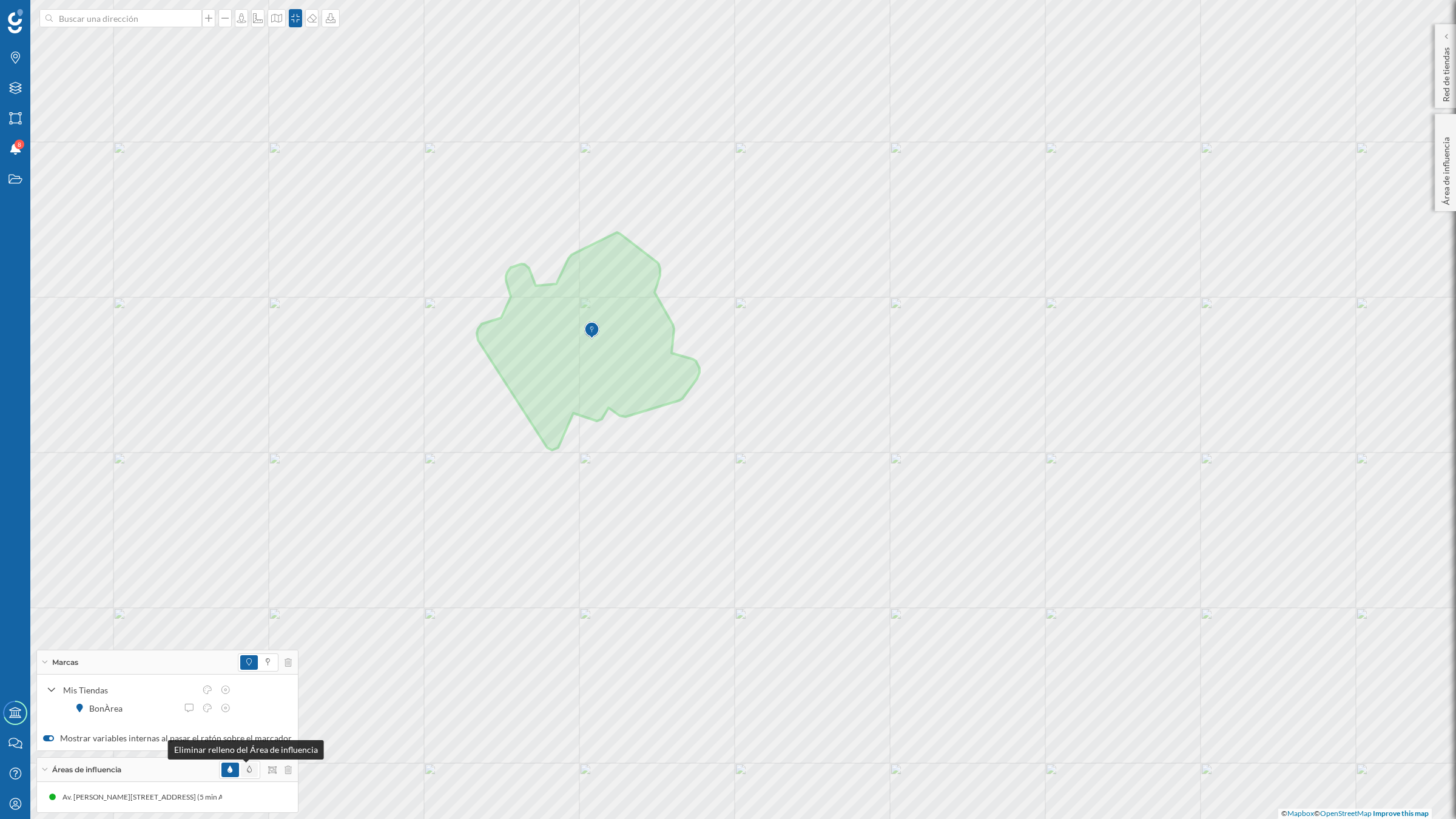
click at [247, 716] on icon at bounding box center [249, 770] width 5 height 7
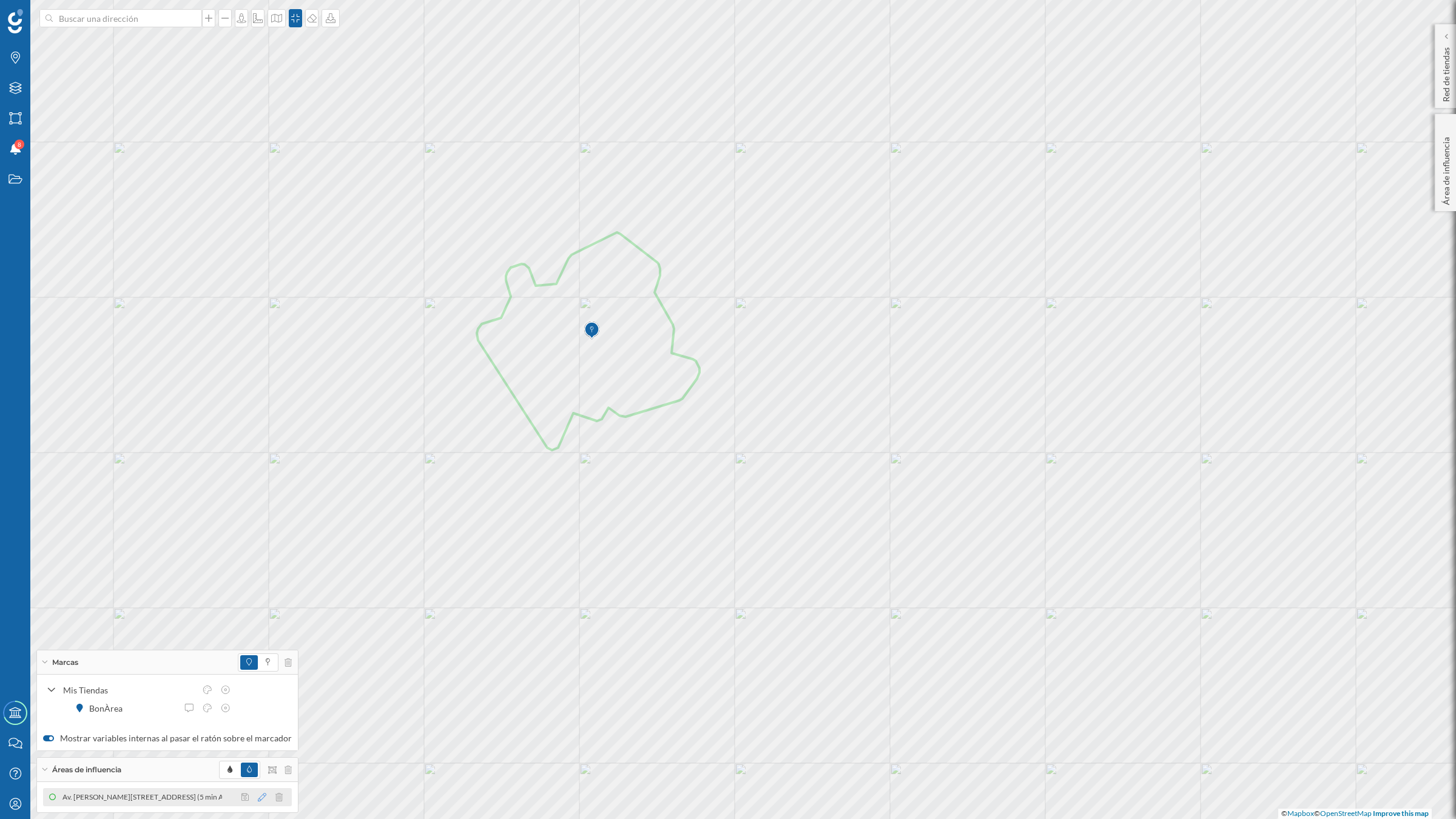
click at [258, 716] on icon at bounding box center [262, 797] width 8 height 8
click at [214, 689] on div at bounding box center [212, 692] width 12 height 12
click at [265, 663] on span at bounding box center [268, 662] width 17 height 15
click at [17, 63] on icon "Marcas" at bounding box center [15, 57] width 15 height 12
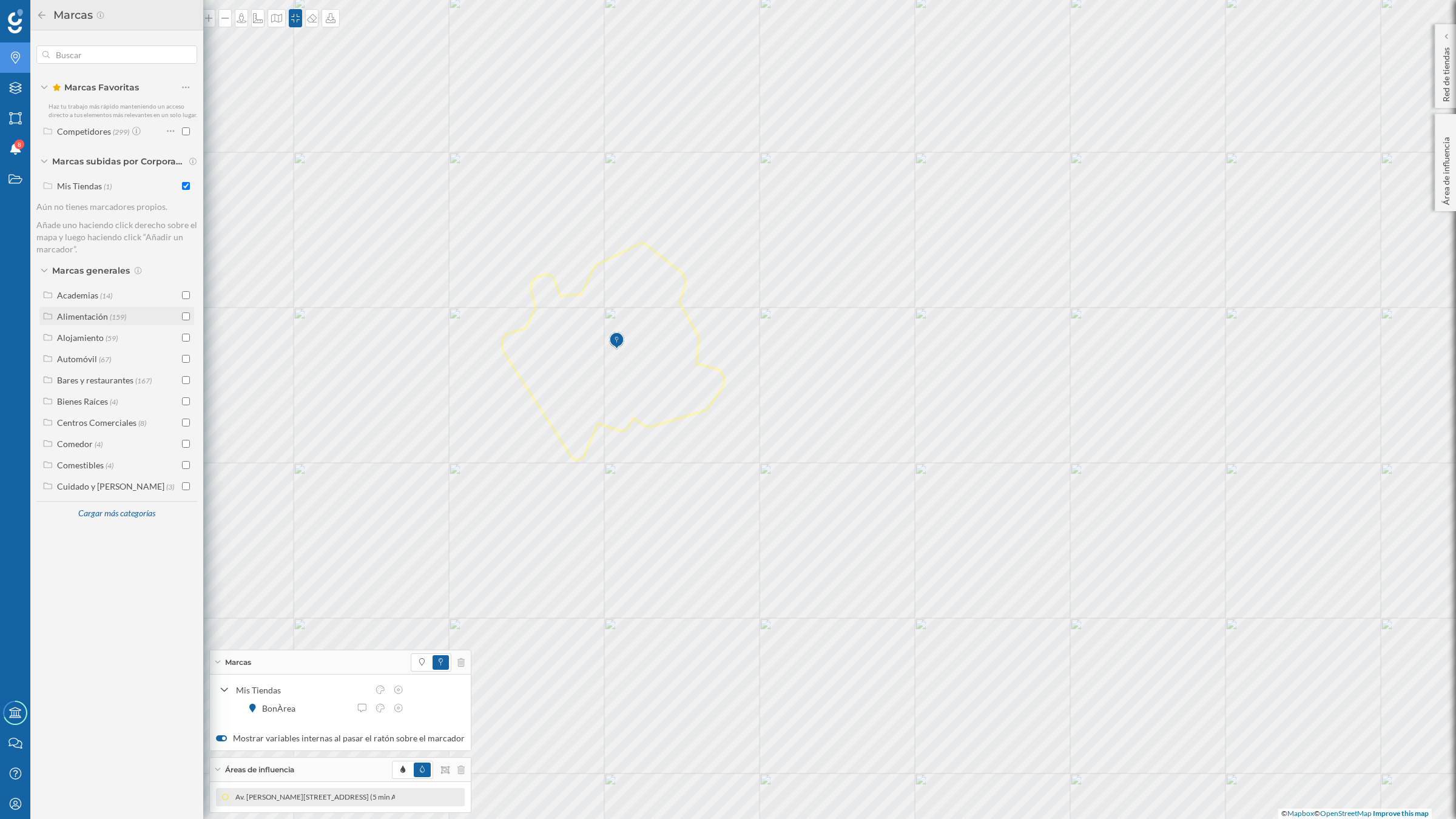
click at [187, 319] on input "checkbox" at bounding box center [185, 316] width 8 height 8
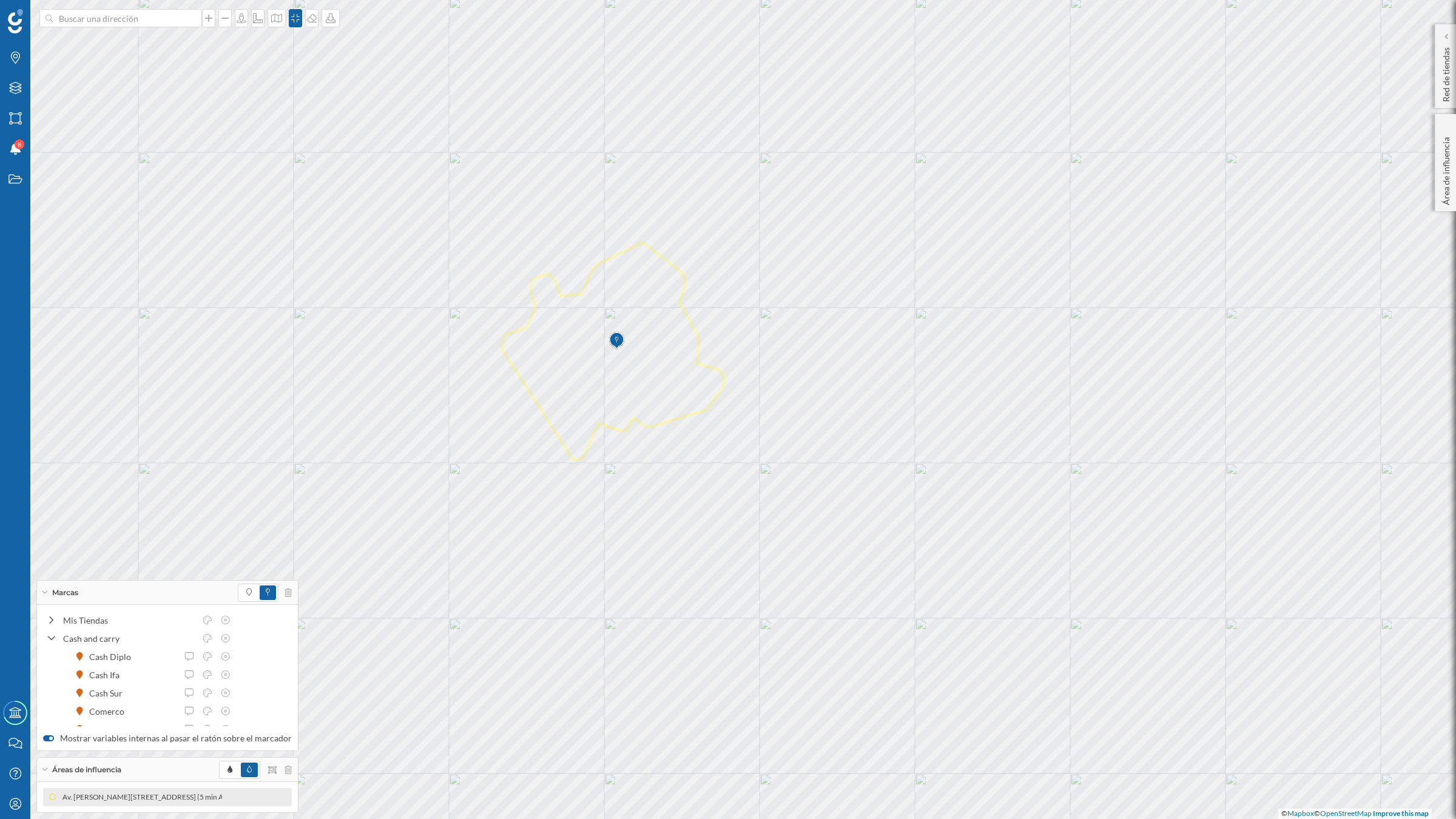
click at [47, 589] on div "Marcas" at bounding box center [167, 593] width 261 height 24
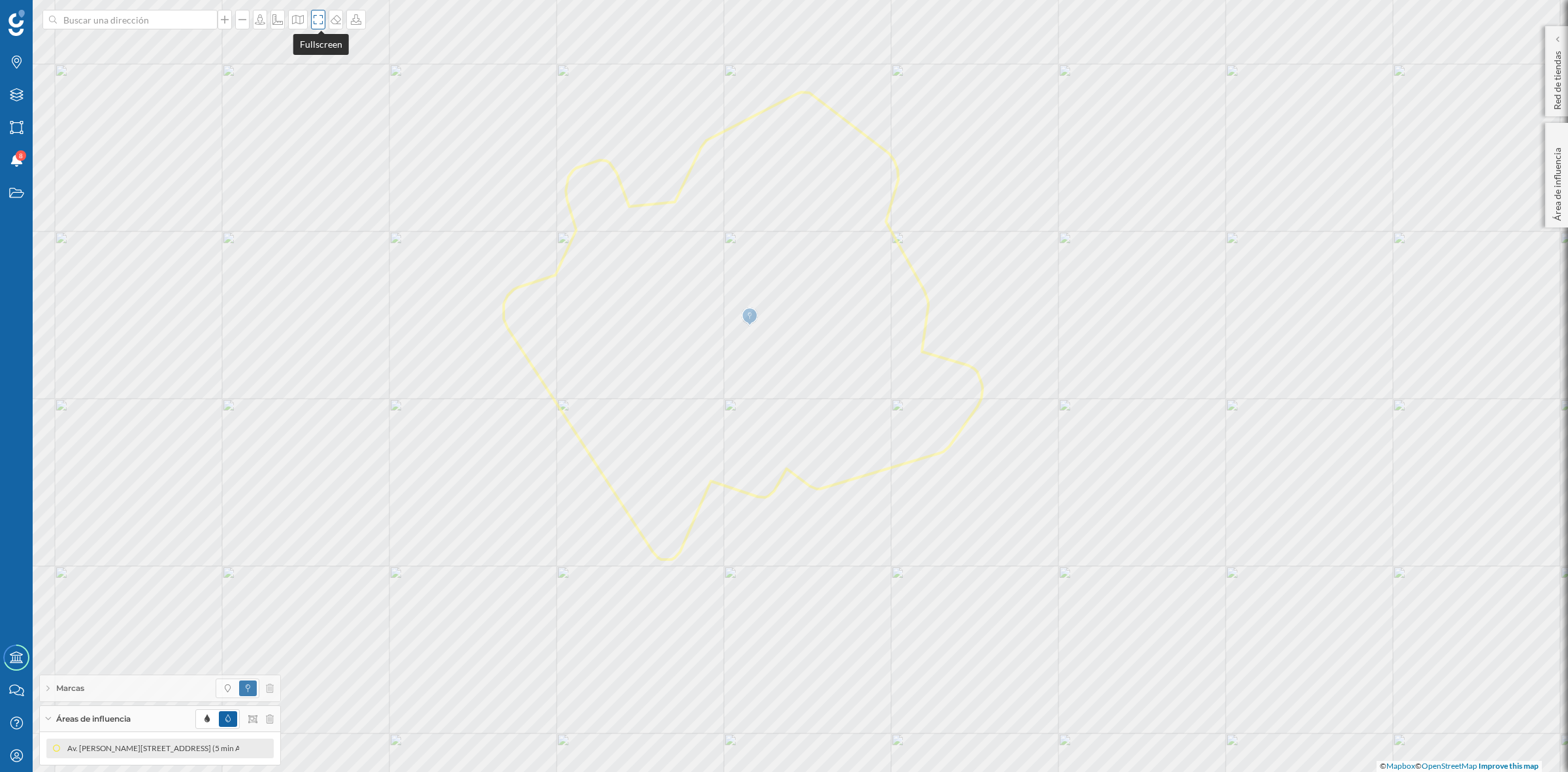
click at [322, 26] on div at bounding box center [318, 20] width 14 height 20
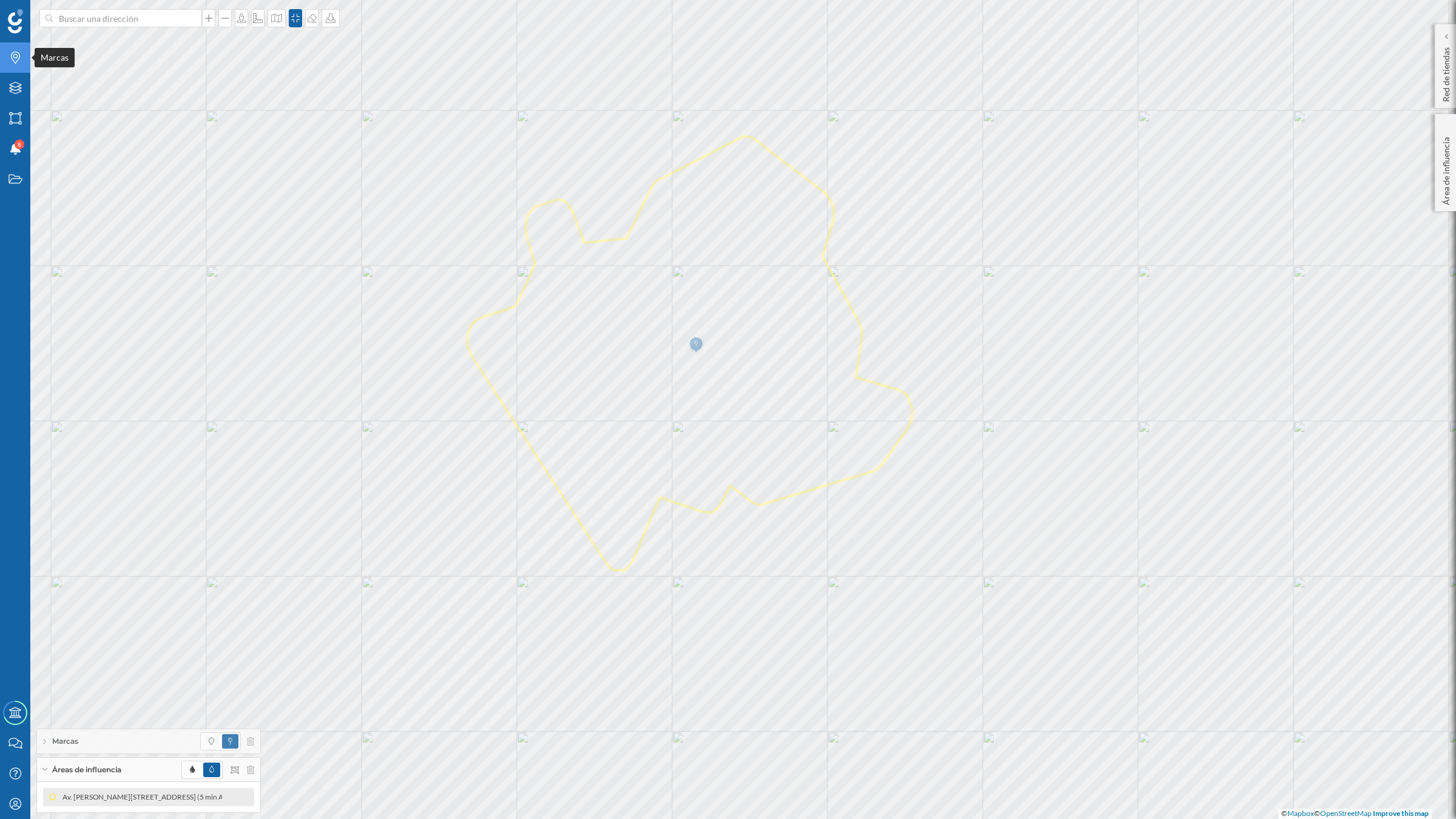
click at [12, 65] on div "Marcas" at bounding box center [15, 58] width 31 height 31
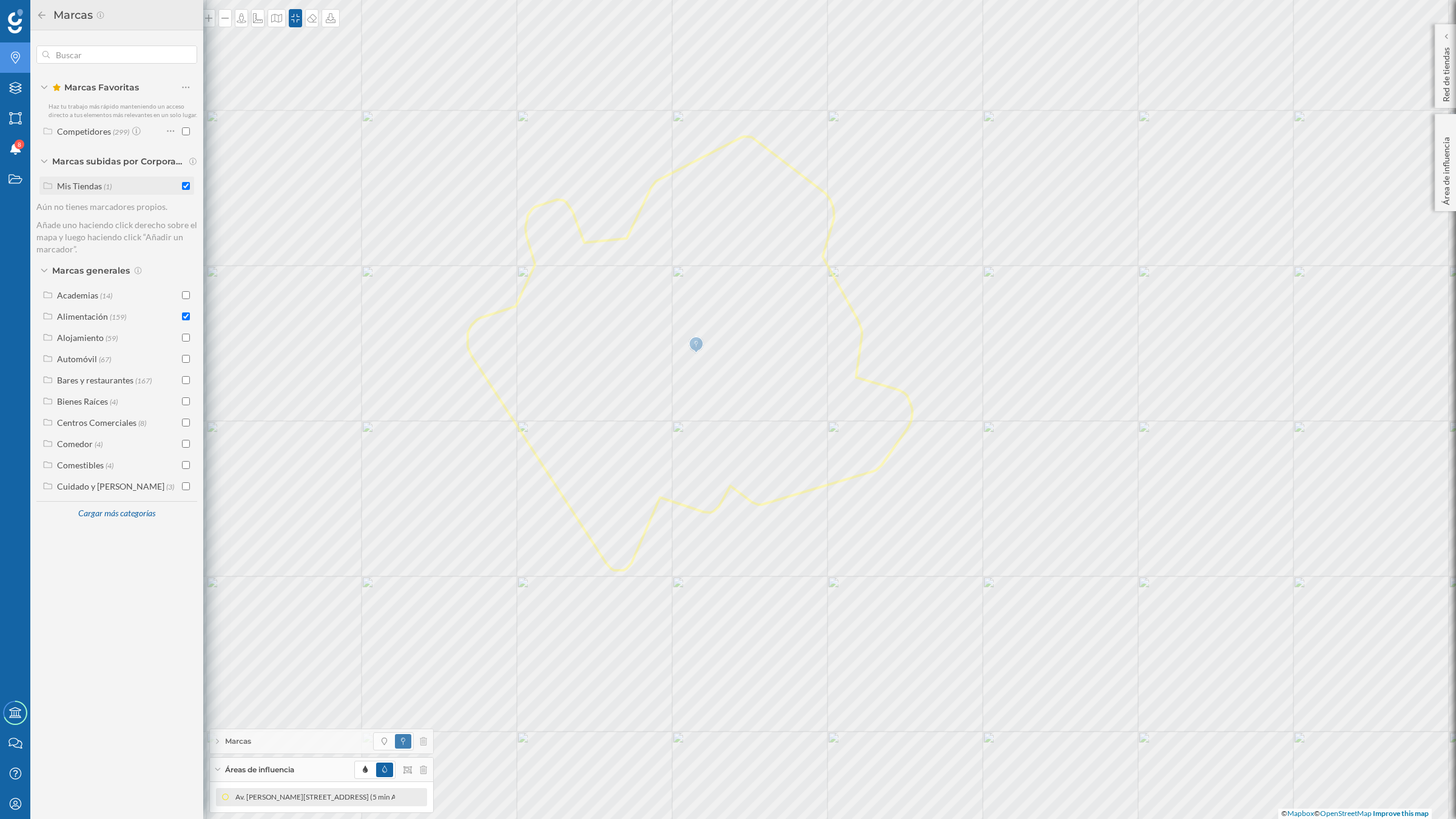
click at [186, 186] on input "checkbox" at bounding box center [185, 185] width 8 height 8
click at [183, 315] on input "checkbox" at bounding box center [185, 316] width 8 height 8
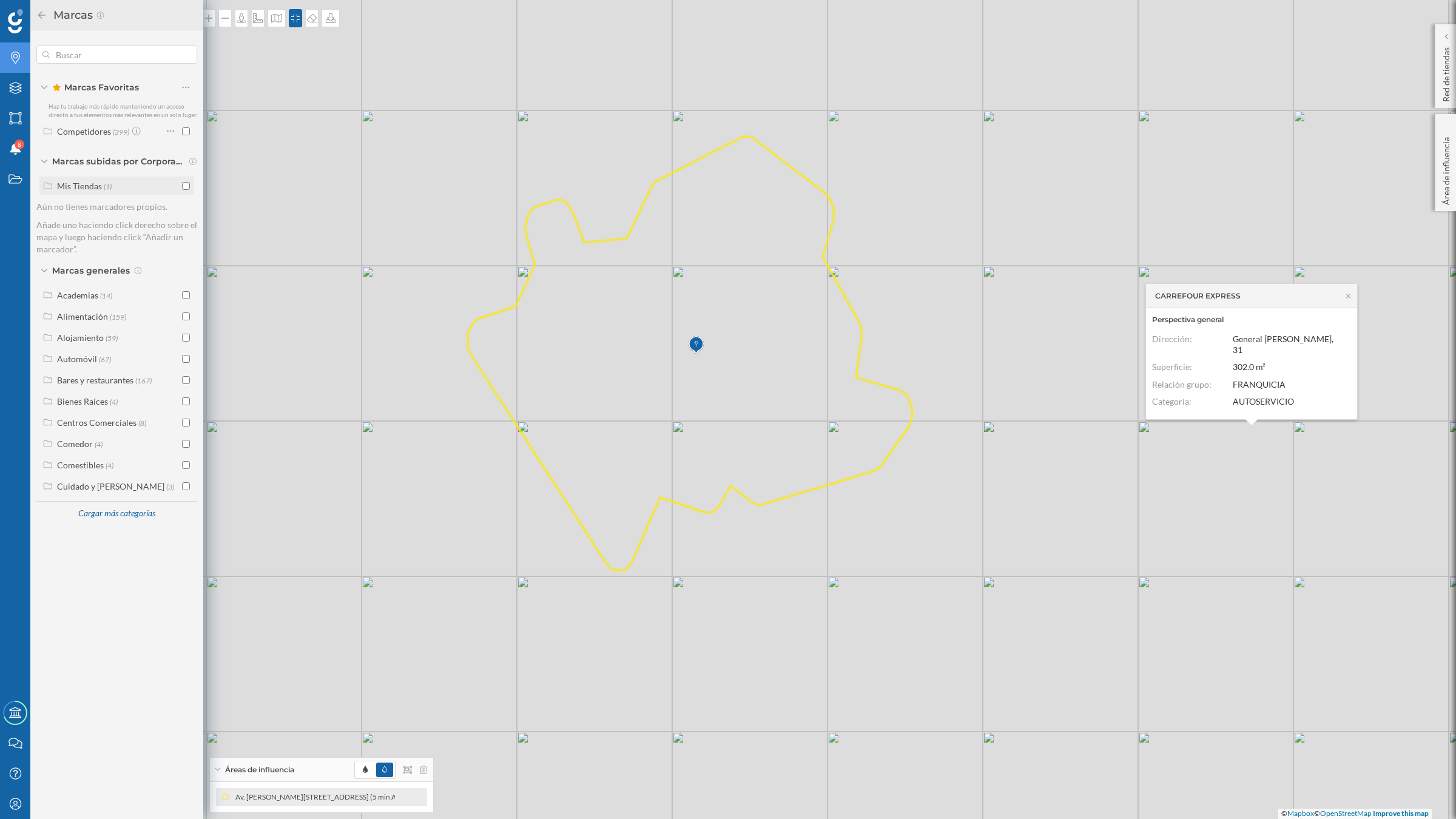
click at [182, 187] on input "checkbox" at bounding box center [185, 185] width 8 height 8
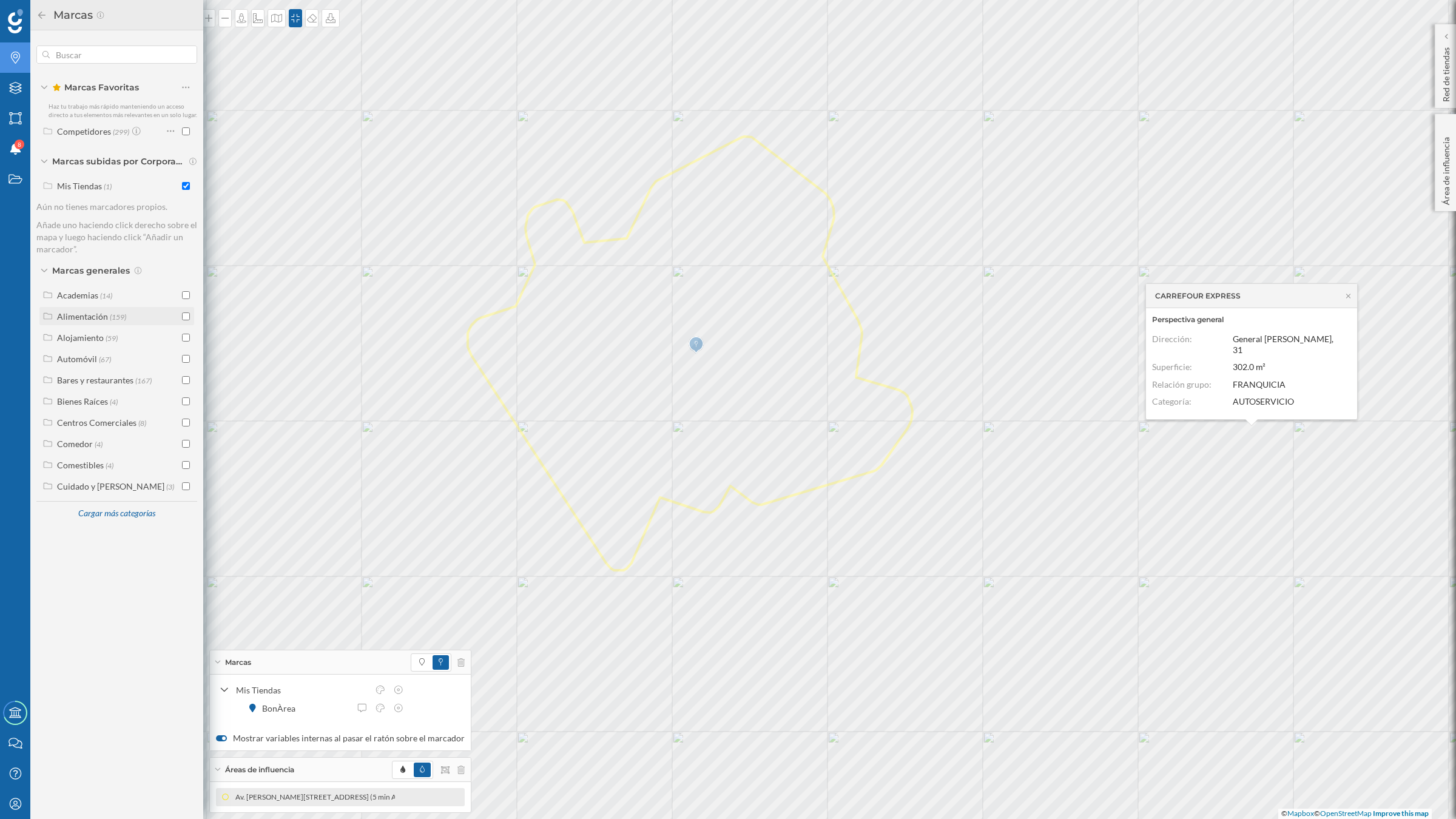
click at [183, 316] on input "checkbox" at bounding box center [185, 316] width 8 height 8
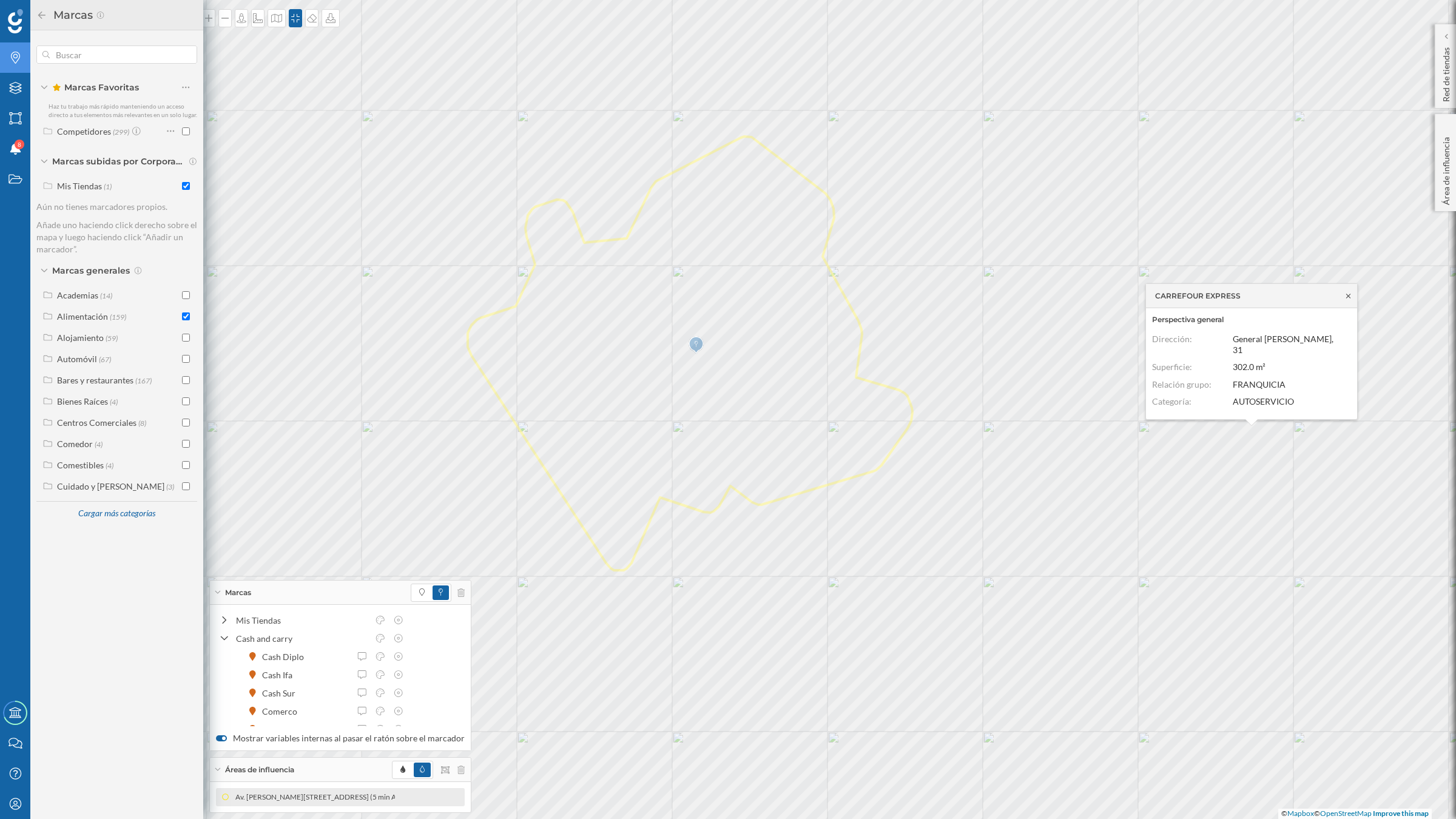
click at [1350, 298] on icon at bounding box center [1349, 296] width 4 height 4
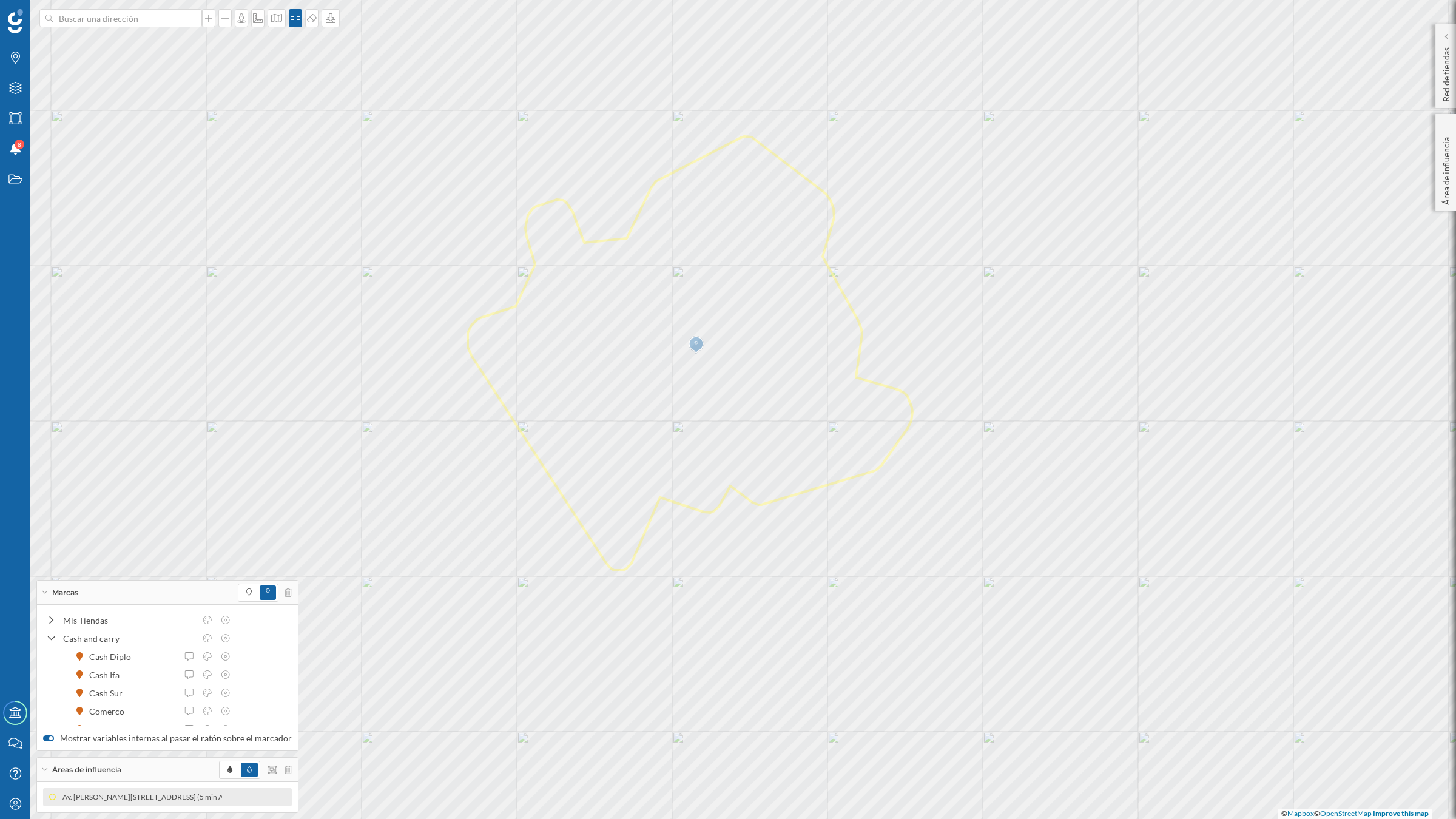
click at [45, 592] on icon at bounding box center [45, 593] width 7 height 3
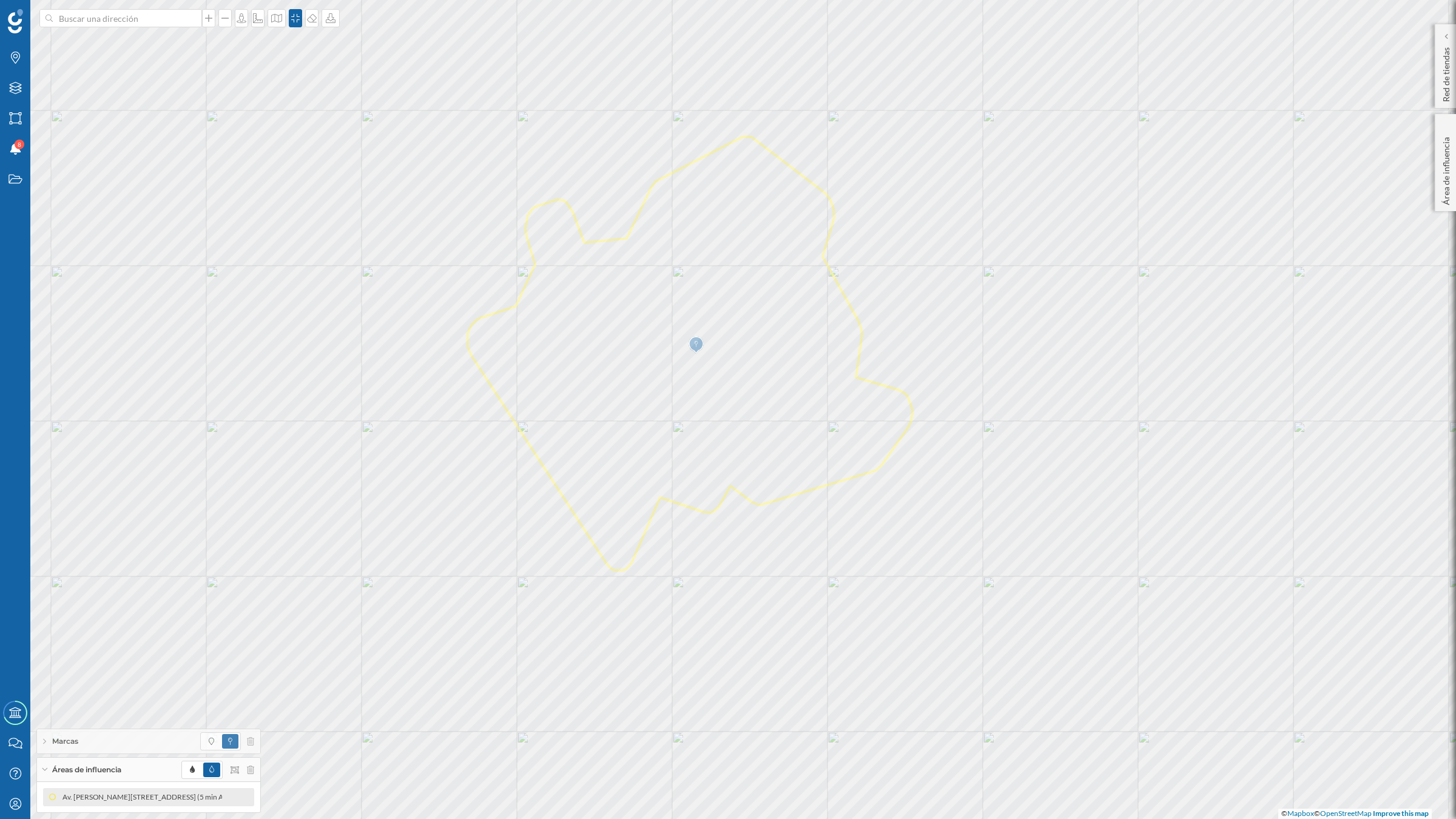
click at [45, 716] on div "Áreas de influencia" at bounding box center [148, 770] width 224 height 24
click at [331, 17] on icon at bounding box center [331, 18] width 10 height 10
click at [357, 90] on div "Descargar sin leyenda" at bounding box center [373, 89] width 86 height 13
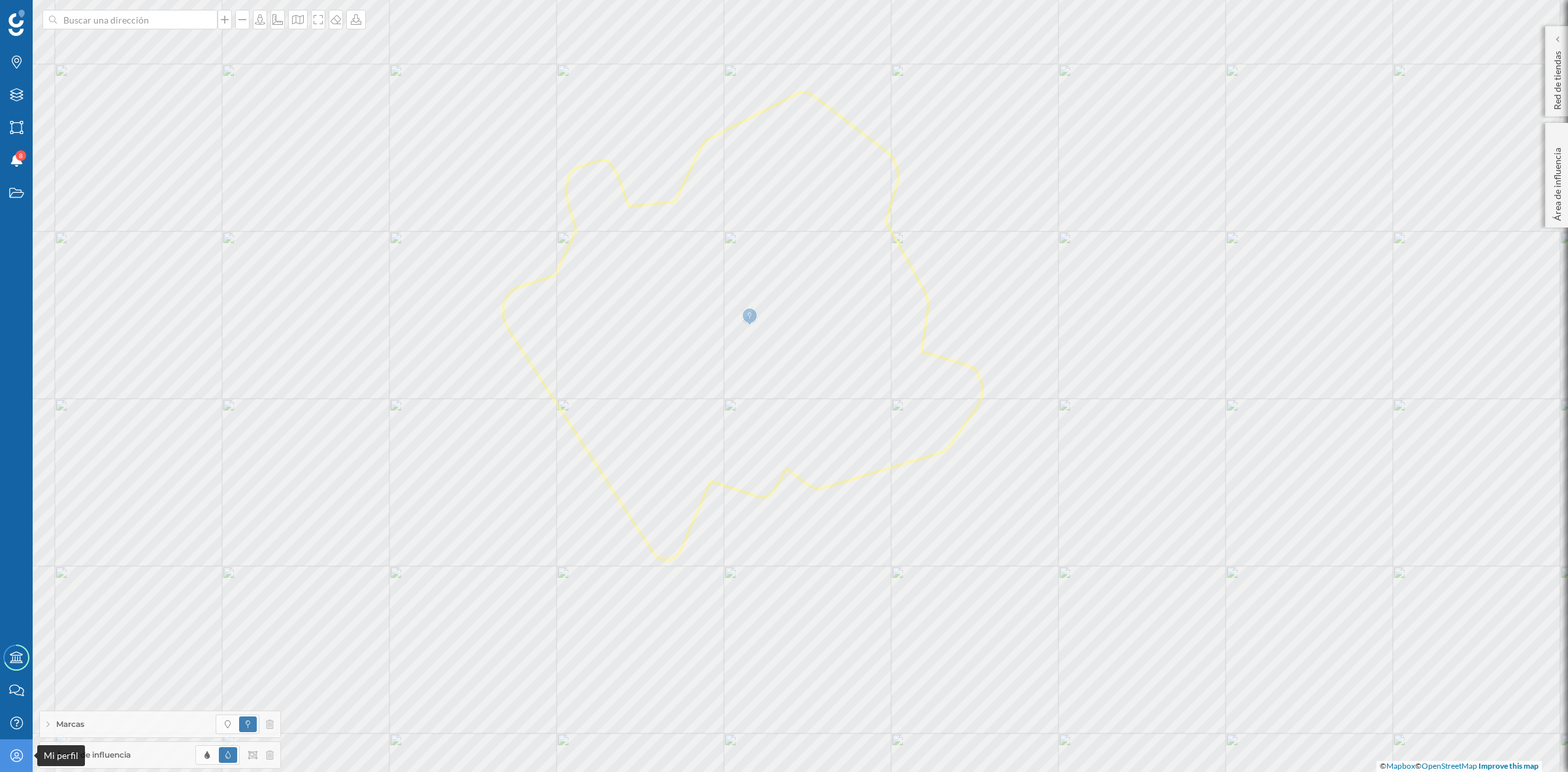
click at [17, 753] on icon at bounding box center [16, 755] width 13 height 13
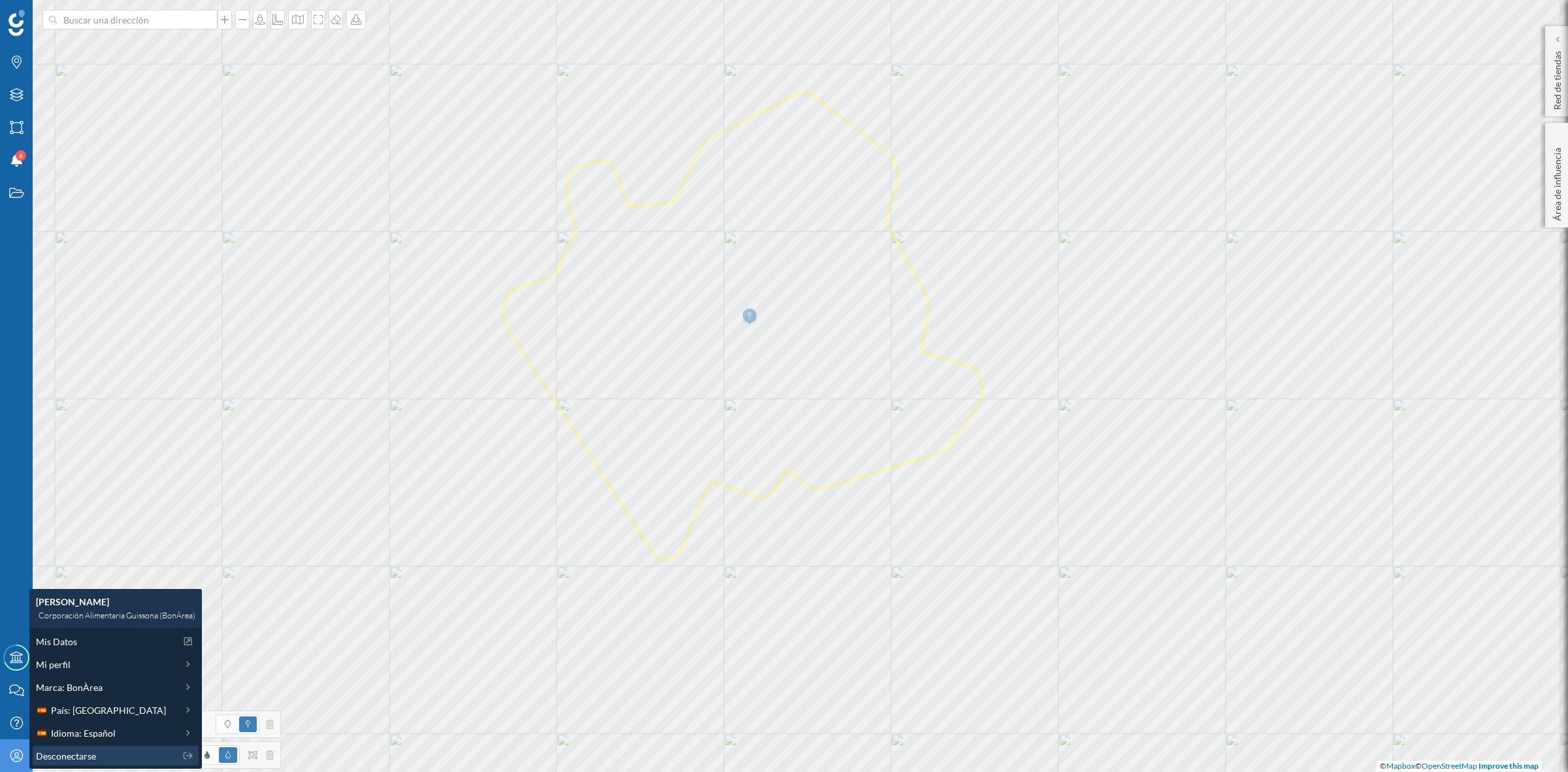
click at [55, 753] on span "Desconectarse" at bounding box center [66, 756] width 60 height 14
